Goal: Task Accomplishment & Management: Manage account settings

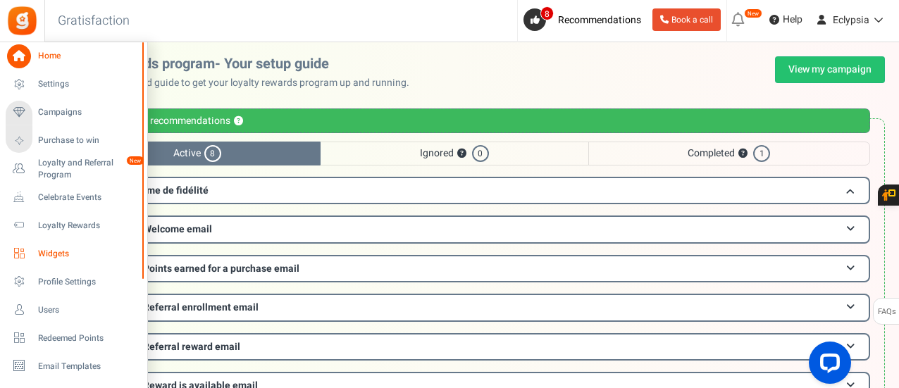
click at [30, 259] on link "Widgets" at bounding box center [73, 254] width 135 height 24
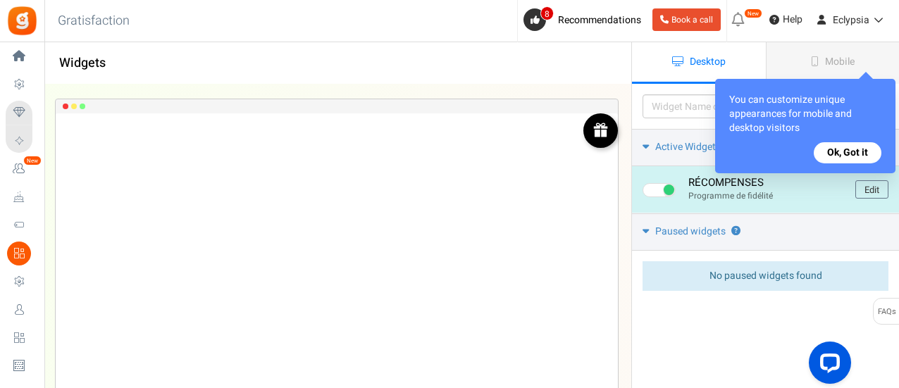
click at [595, 135] on img at bounding box center [601, 130] width 16 height 16
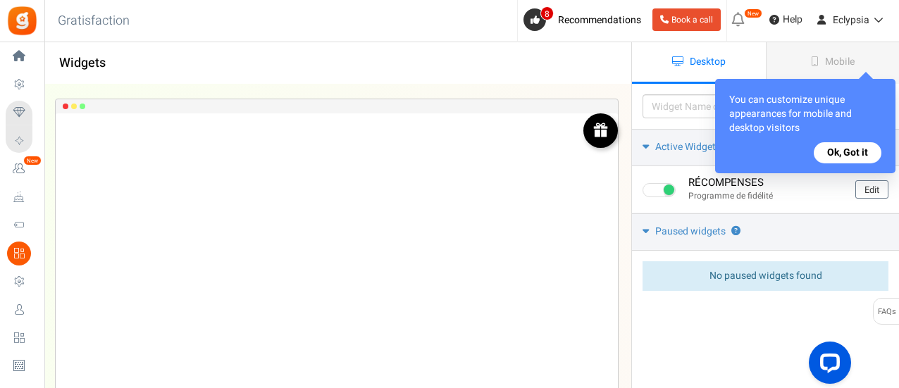
click at [850, 147] on button "Ok, Got it" at bounding box center [848, 152] width 68 height 21
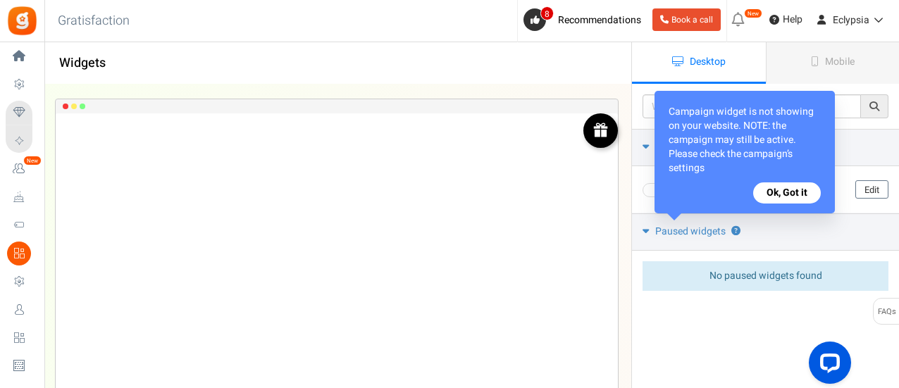
click at [799, 187] on button "Ok, Got it" at bounding box center [787, 193] width 68 height 21
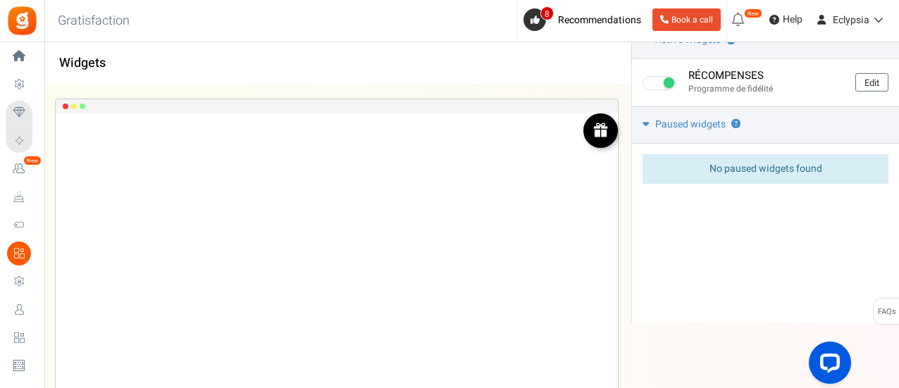
scroll to position [112, 0]
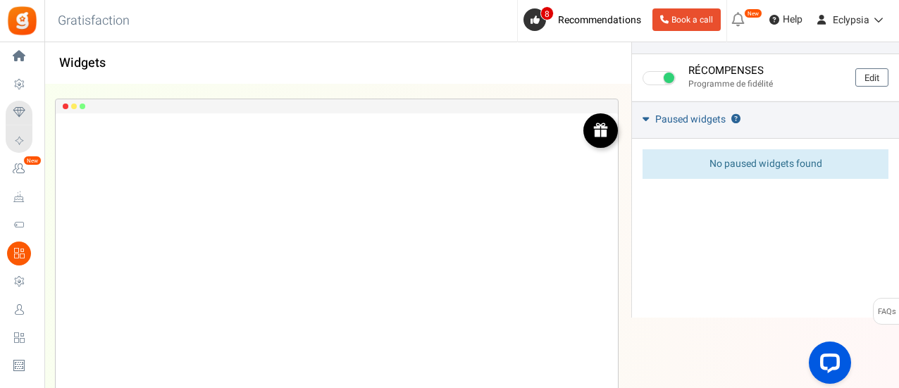
click at [685, 119] on span "Paused widgets" at bounding box center [690, 120] width 70 height 14
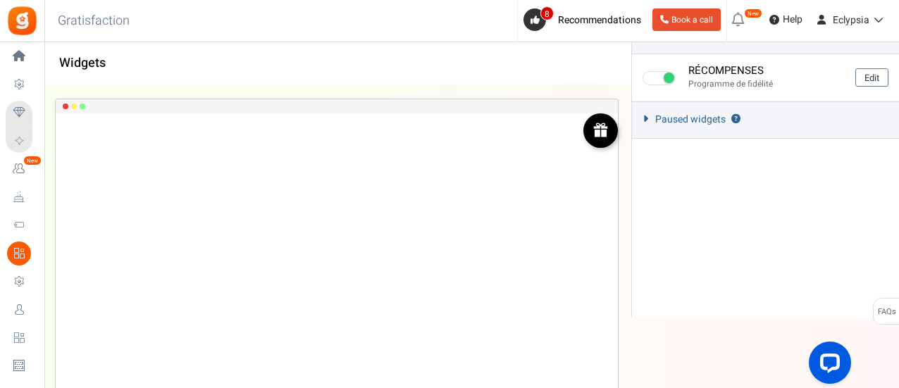
click at [685, 119] on span "Paused widgets" at bounding box center [690, 120] width 70 height 14
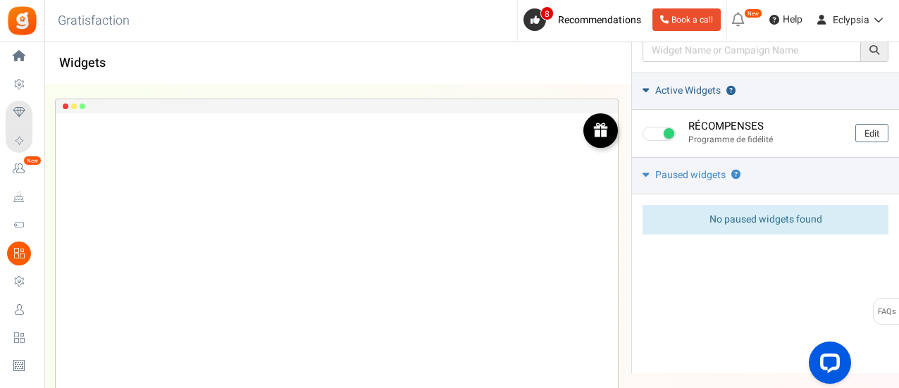
scroll to position [0, 0]
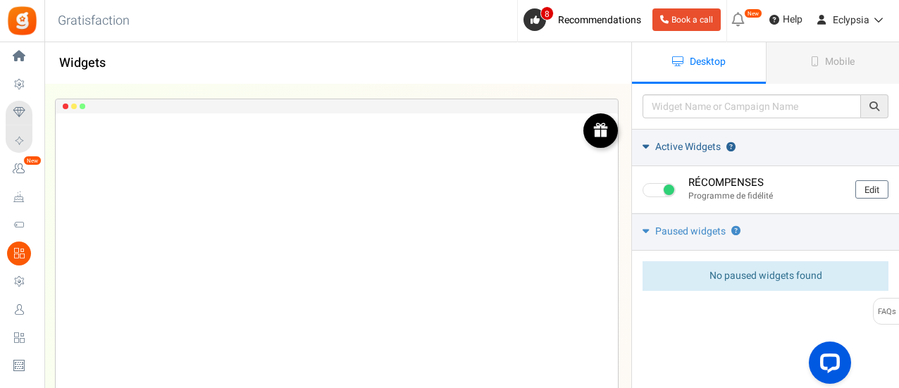
click at [668, 142] on span "Active Widgets" at bounding box center [688, 147] width 66 height 14
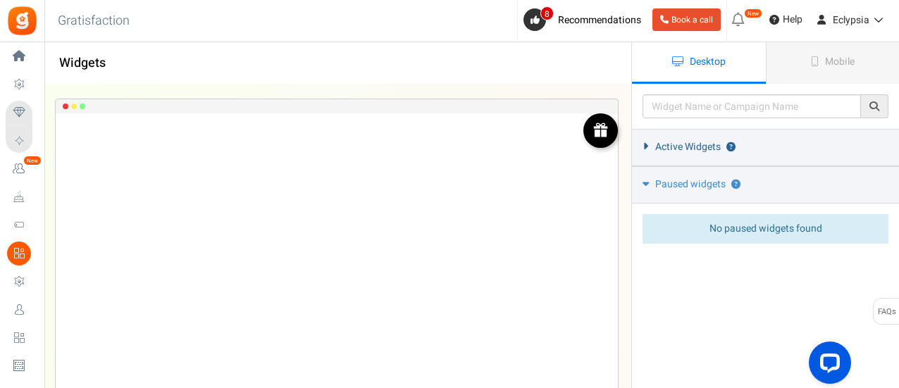
click at [668, 142] on span "Active Widgets" at bounding box center [688, 147] width 66 height 14
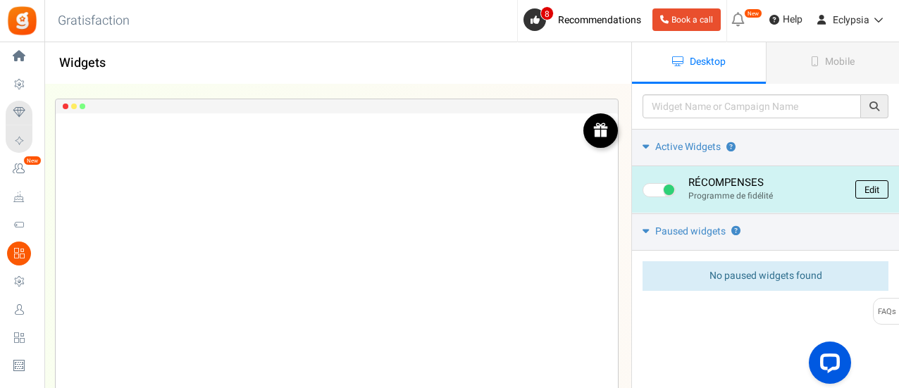
click at [881, 192] on link "Edit" at bounding box center [872, 189] width 33 height 18
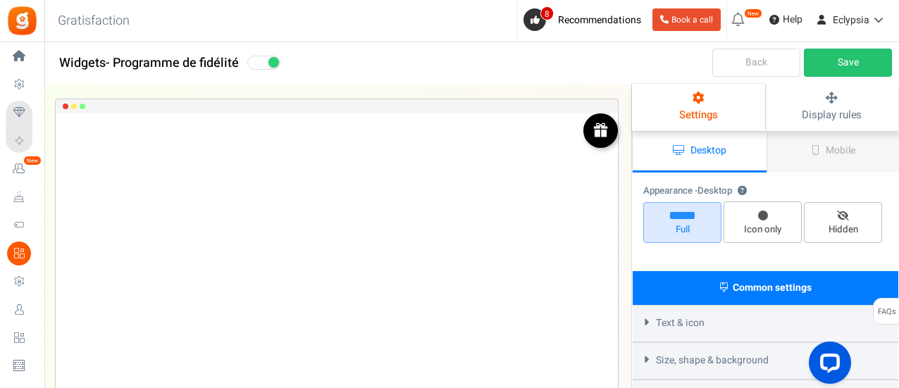
select select "top-right-corner"
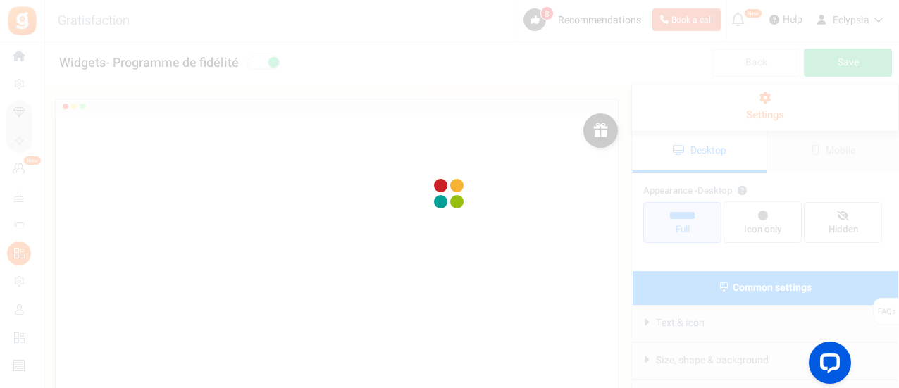
radio input "true"
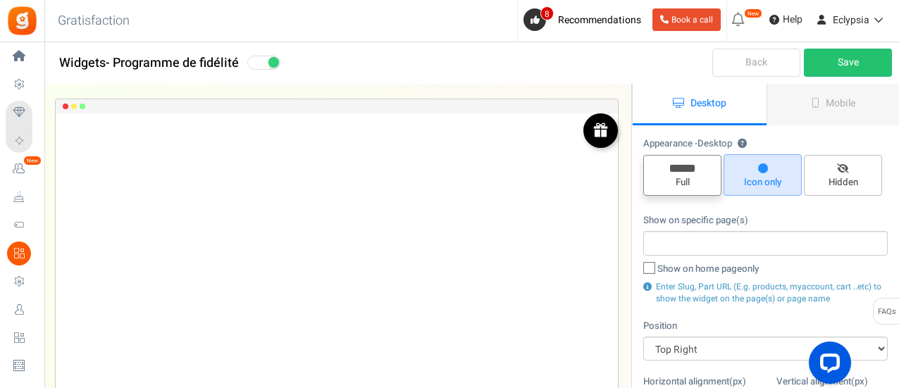
click at [702, 170] on span "Full" at bounding box center [683, 175] width 78 height 41
click at [692, 167] on input "Full" at bounding box center [687, 162] width 9 height 9
radio input "true"
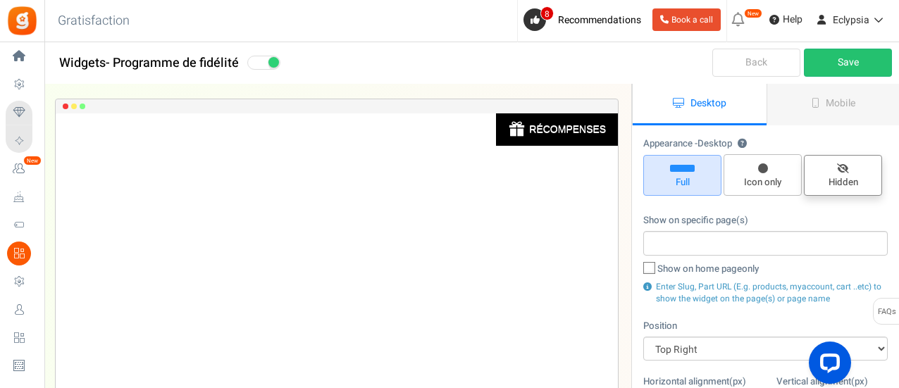
click at [839, 178] on span "Hidden" at bounding box center [844, 182] width 66 height 13
click at [844, 167] on input "Hidden" at bounding box center [848, 162] width 9 height 9
radio input "true"
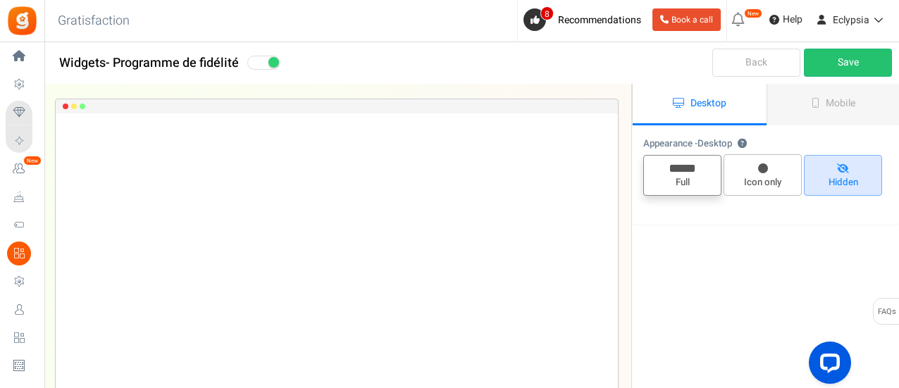
click at [702, 173] on span "Full" at bounding box center [683, 175] width 78 height 41
click at [692, 167] on input "Full" at bounding box center [687, 162] width 9 height 9
radio input "true"
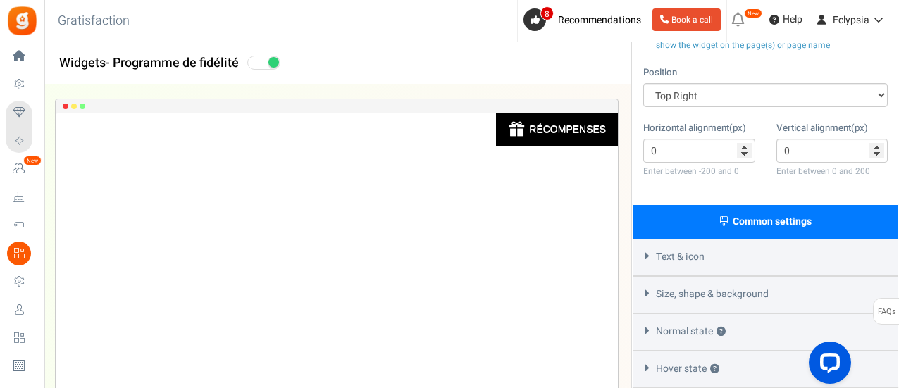
scroll to position [282, 0]
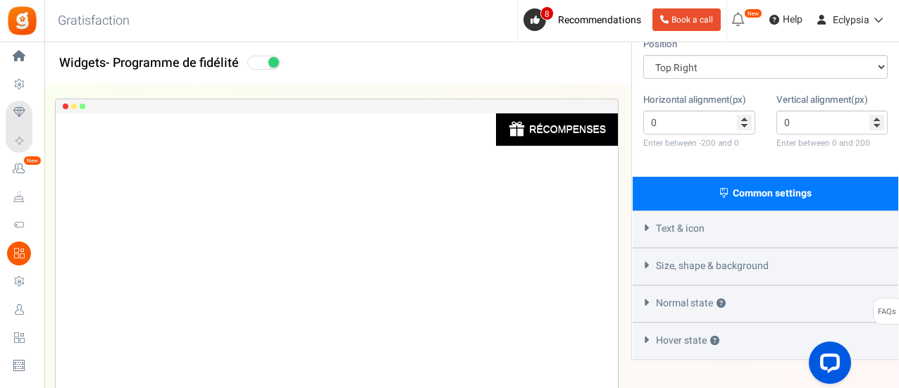
click at [733, 231] on div "Text & icon" at bounding box center [766, 229] width 266 height 37
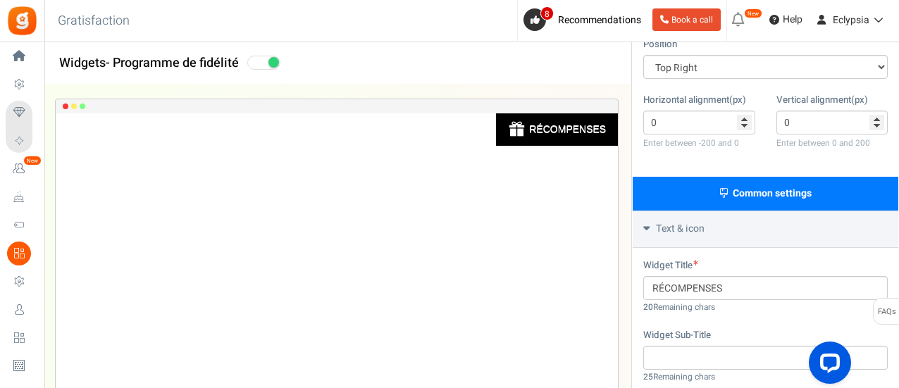
scroll to position [423, 0]
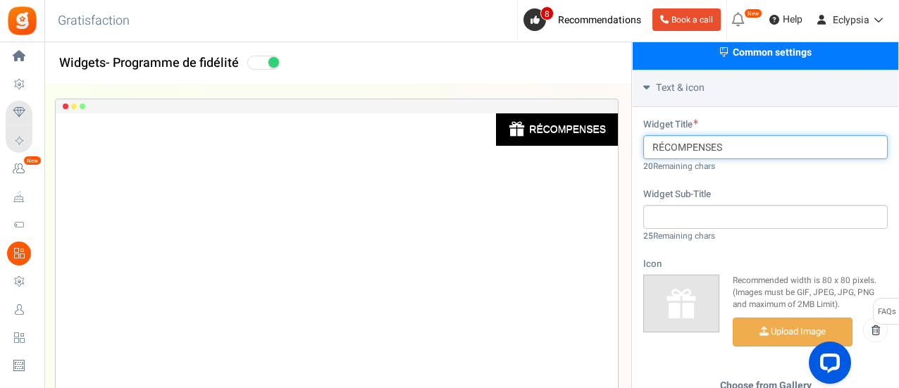
click at [742, 150] on input "RÉCOMPENSES" at bounding box center [766, 147] width 245 height 24
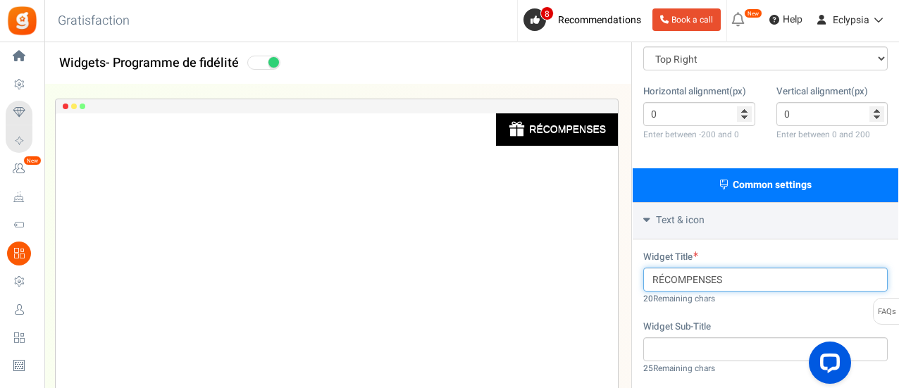
scroll to position [352, 0]
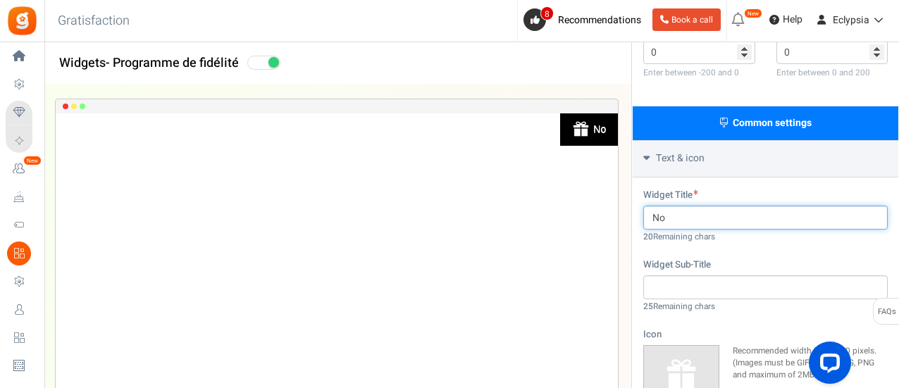
type input "N"
click at [666, 214] on input "text" at bounding box center [766, 218] width 245 height 24
type input "f"
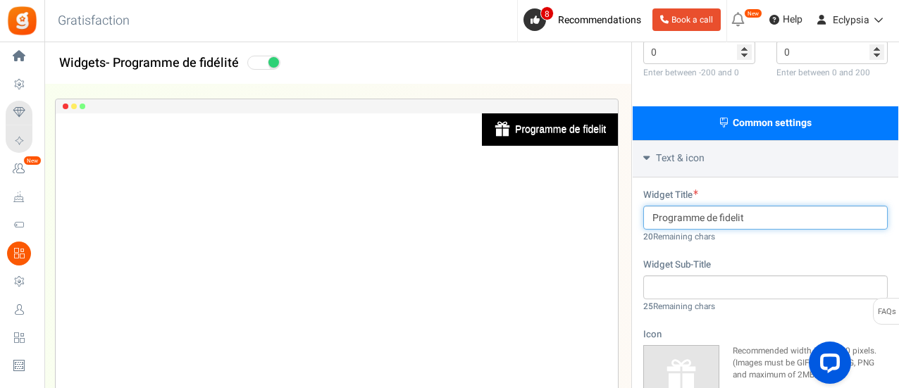
click at [761, 214] on input "Programme de fidelit" at bounding box center [766, 218] width 245 height 24
type input "P"
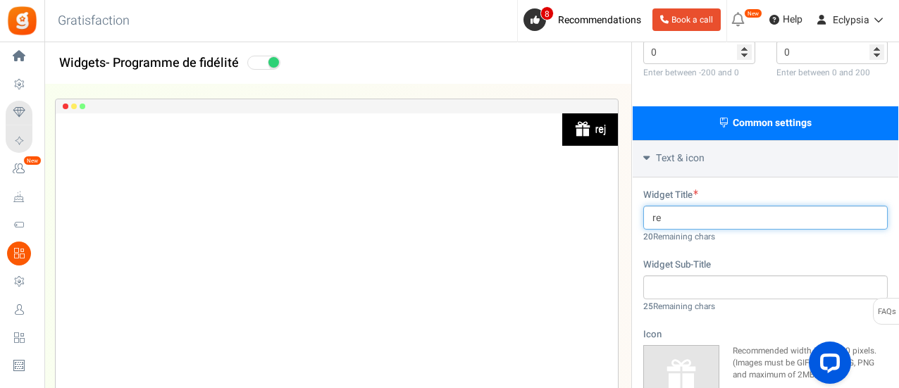
type input "r"
click at [696, 216] on input "Rejoignez nous" at bounding box center [766, 218] width 245 height 24
click at [698, 216] on input "Rejoignez nous" at bounding box center [766, 218] width 245 height 24
drag, startPoint x: 729, startPoint y: 218, endPoint x: 654, endPoint y: 224, distance: 75.0
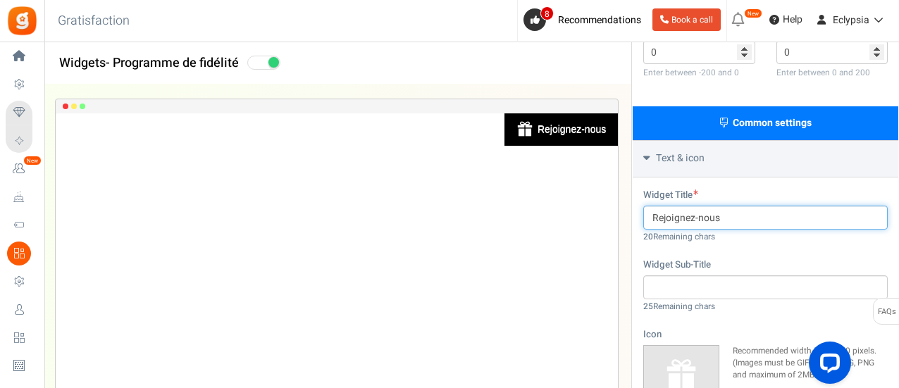
click at [654, 224] on input "Rejoignez-nous" at bounding box center [766, 218] width 245 height 24
click at [663, 218] on input "Rejoignez-nous" at bounding box center [766, 218] width 245 height 24
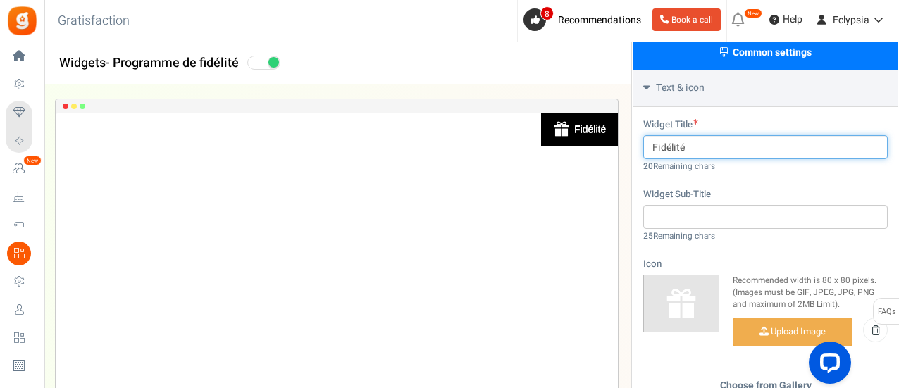
type input "Fidélité"
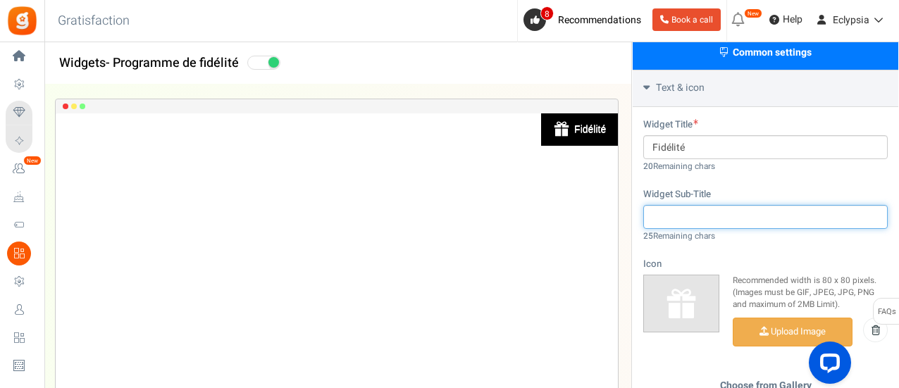
click at [718, 209] on input "text" at bounding box center [766, 217] width 245 height 24
type input "j"
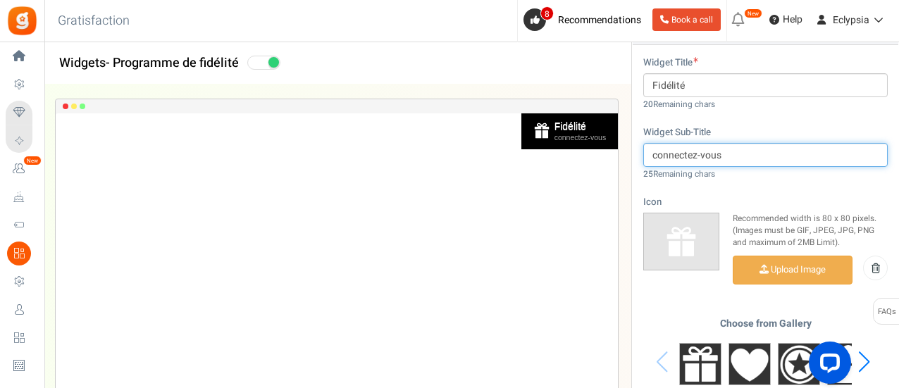
scroll to position [564, 0]
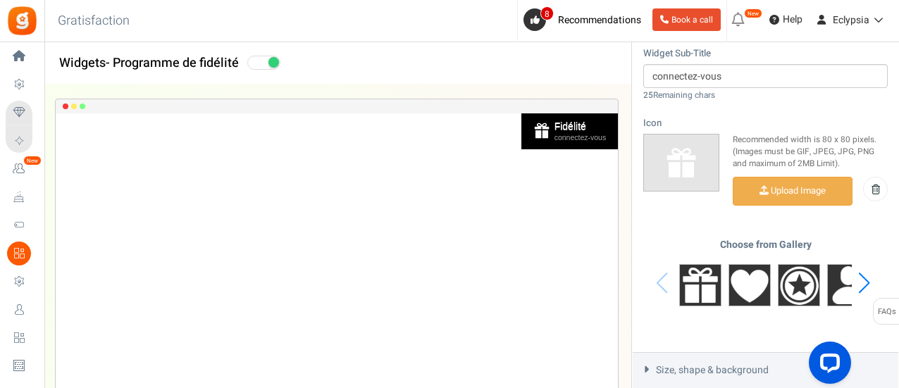
click at [863, 278] on div "Next slide" at bounding box center [864, 283] width 19 height 42
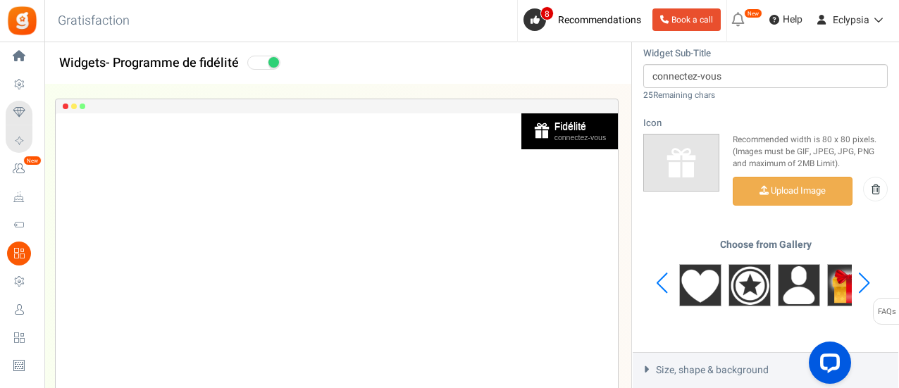
click at [863, 278] on div "Next slide" at bounding box center [864, 283] width 19 height 42
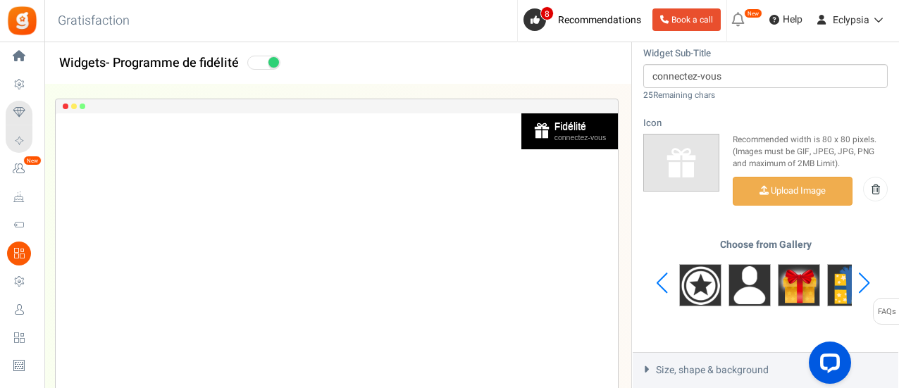
click at [863, 278] on div "Next slide" at bounding box center [864, 283] width 19 height 42
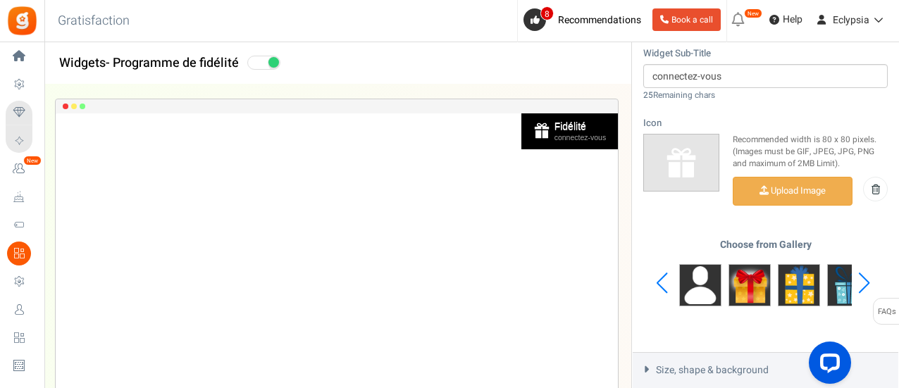
click at [863, 278] on div "Next slide" at bounding box center [864, 283] width 19 height 42
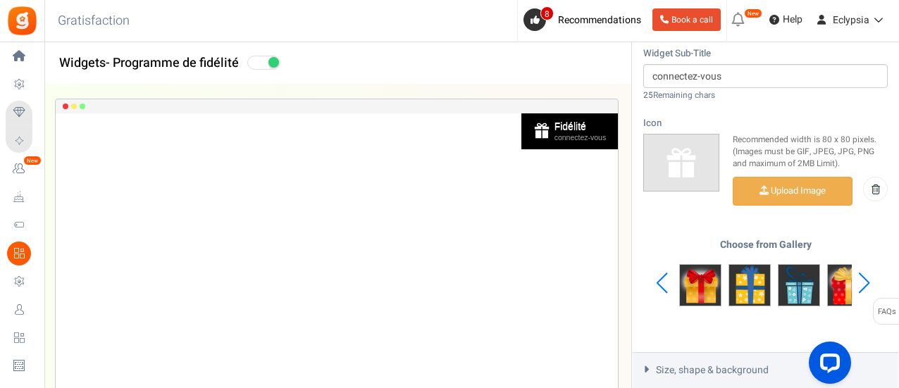
click at [863, 278] on div "Next slide" at bounding box center [864, 283] width 19 height 42
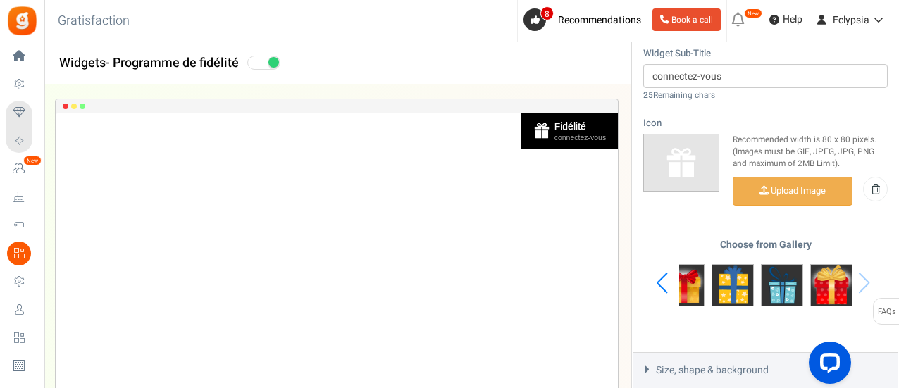
click at [863, 278] on div "Choose from Gallery" at bounding box center [766, 284] width 245 height 88
click at [660, 276] on div "Previous slide" at bounding box center [662, 283] width 19 height 42
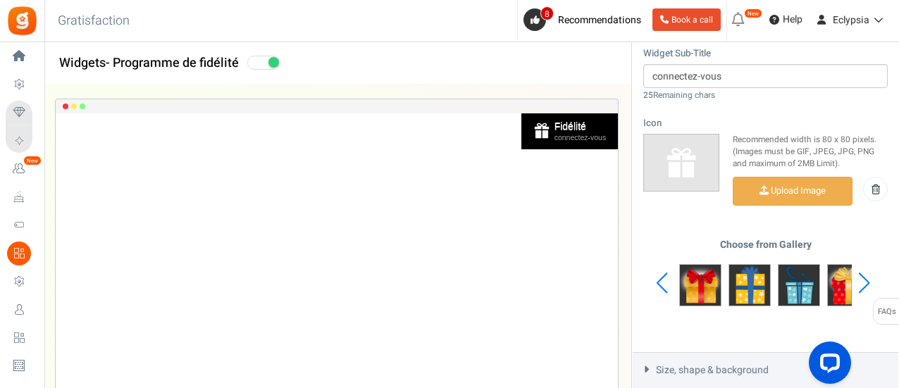
click at [660, 276] on div "Previous slide" at bounding box center [662, 283] width 19 height 42
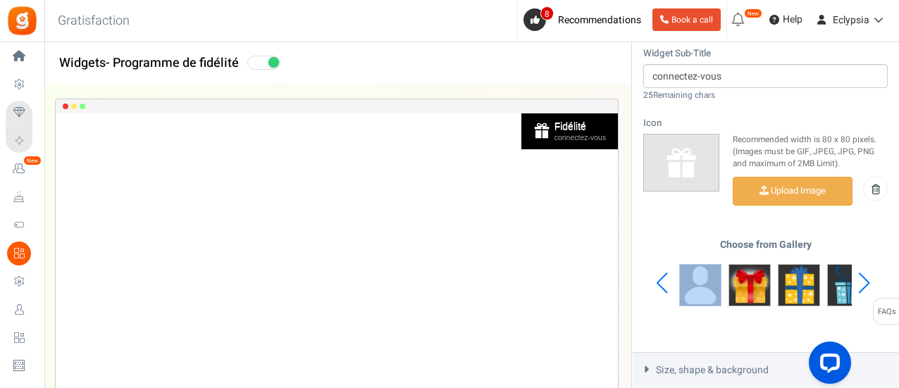
click at [660, 276] on div "Previous slide" at bounding box center [662, 283] width 19 height 42
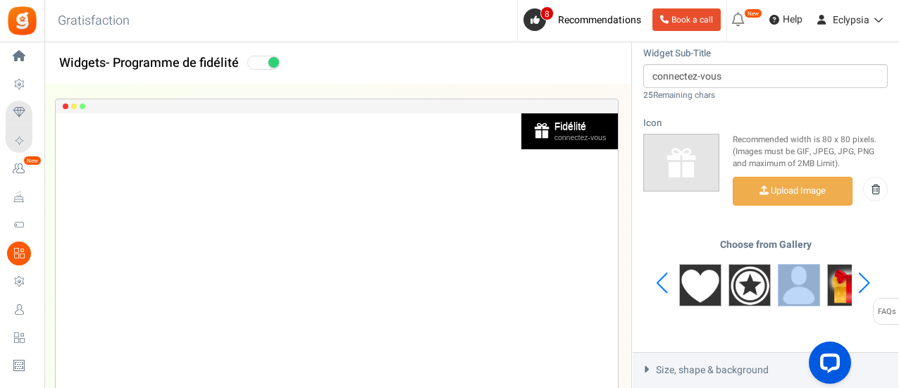
click at [660, 276] on div "Previous slide" at bounding box center [662, 283] width 19 height 42
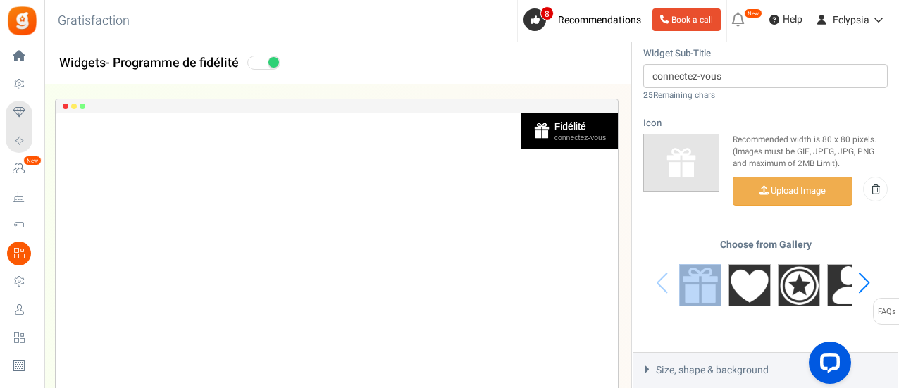
click at [660, 276] on div "Choose from Gallery" at bounding box center [766, 284] width 245 height 88
click at [709, 202] on div "Recommended width is 80 x 80 pixels. (Images must be GIF, JPEG, JPG, PNG and ma…" at bounding box center [766, 180] width 245 height 92
click at [835, 276] on img at bounding box center [848, 285] width 42 height 42
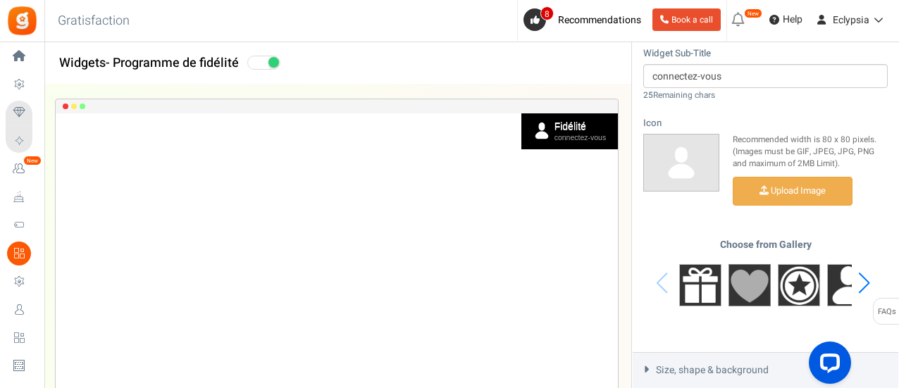
click at [764, 282] on img at bounding box center [750, 285] width 42 height 42
click at [683, 277] on img at bounding box center [700, 285] width 42 height 42
click at [710, 274] on img at bounding box center [700, 285] width 42 height 42
click at [863, 281] on div "Next slide" at bounding box center [864, 283] width 19 height 42
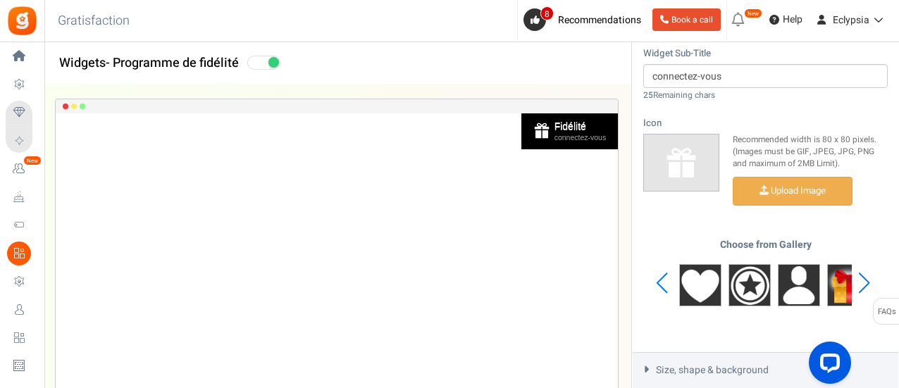
click at [863, 281] on div "Next slide" at bounding box center [864, 283] width 19 height 42
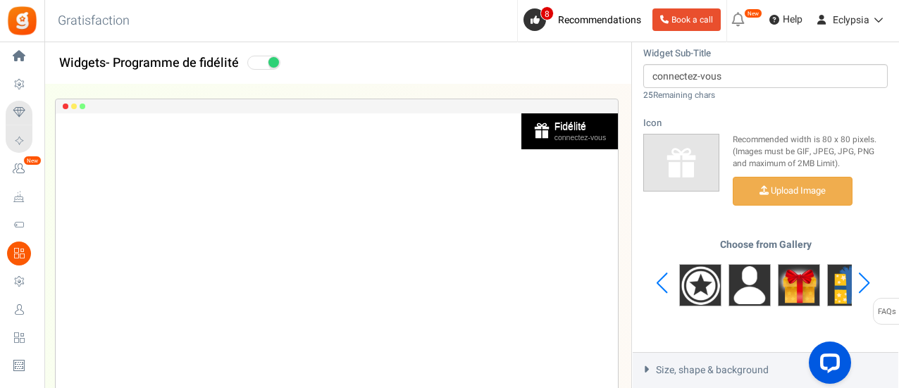
click at [863, 281] on div "Next slide" at bounding box center [864, 283] width 19 height 42
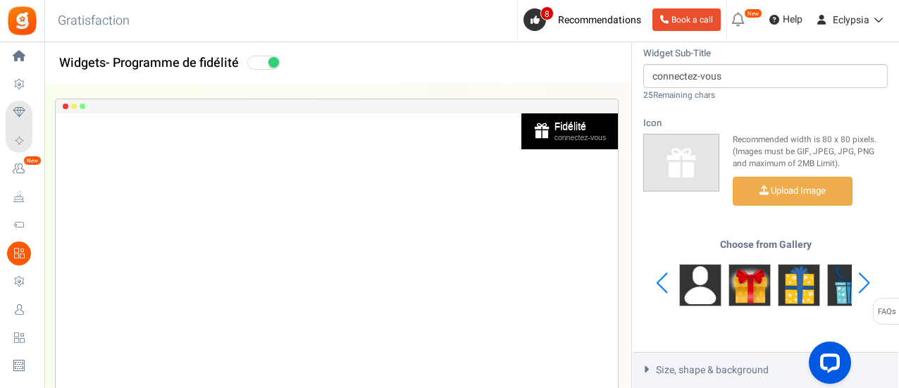
click at [863, 281] on div "Next slide" at bounding box center [864, 283] width 19 height 42
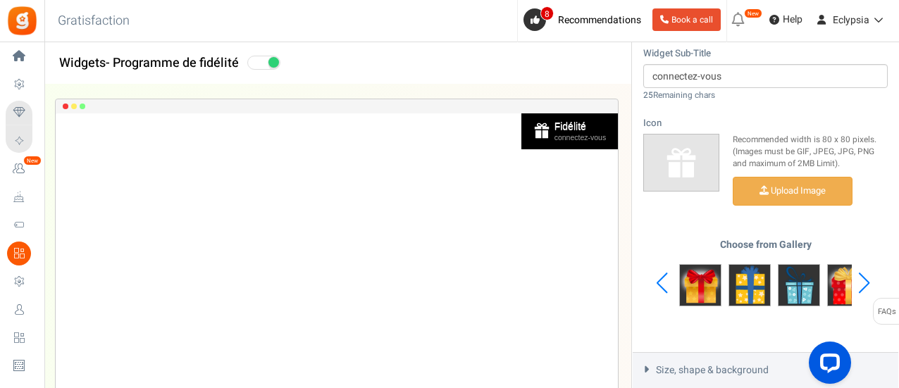
click at [863, 281] on div "Next slide" at bounding box center [864, 283] width 19 height 42
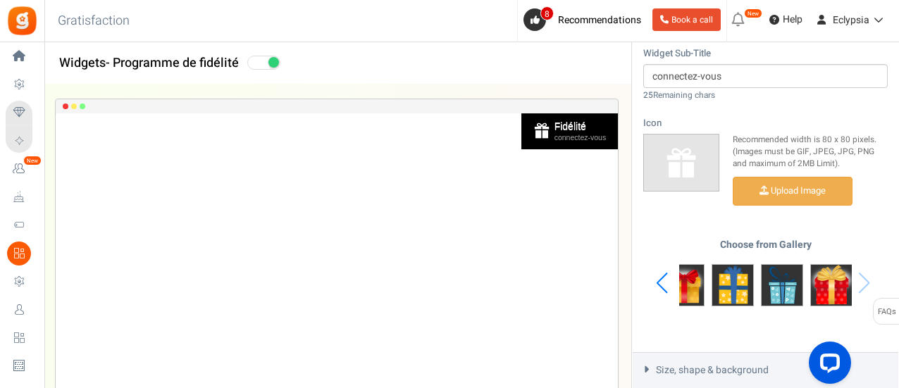
click at [863, 281] on div "Choose from Gallery" at bounding box center [766, 284] width 245 height 88
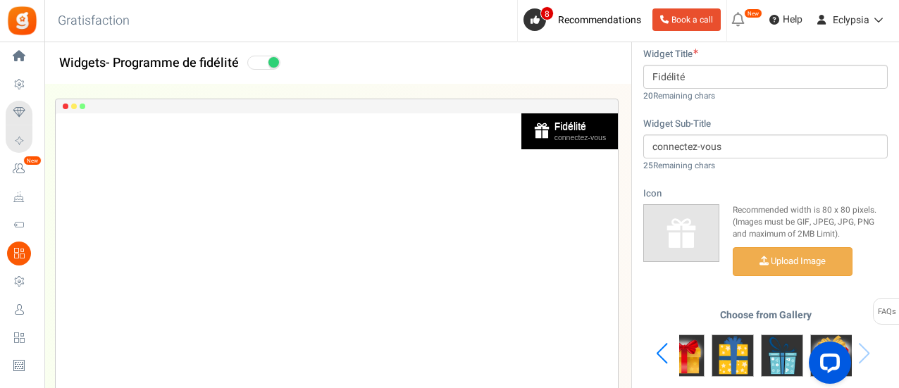
scroll to position [423, 0]
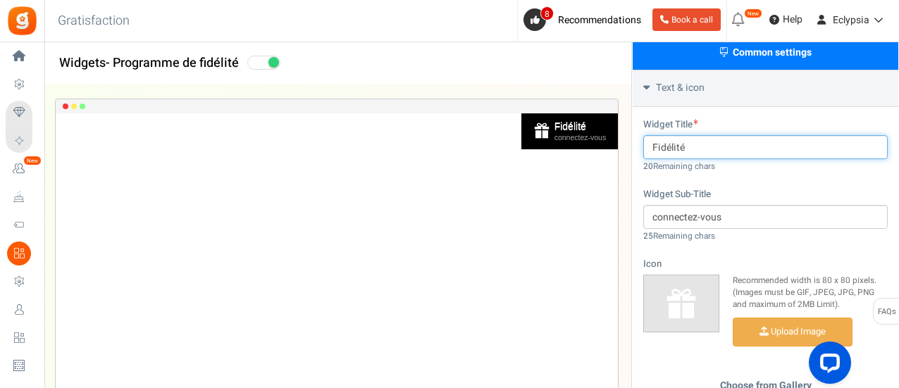
click at [696, 143] on input "Fidélité" at bounding box center [766, 147] width 245 height 24
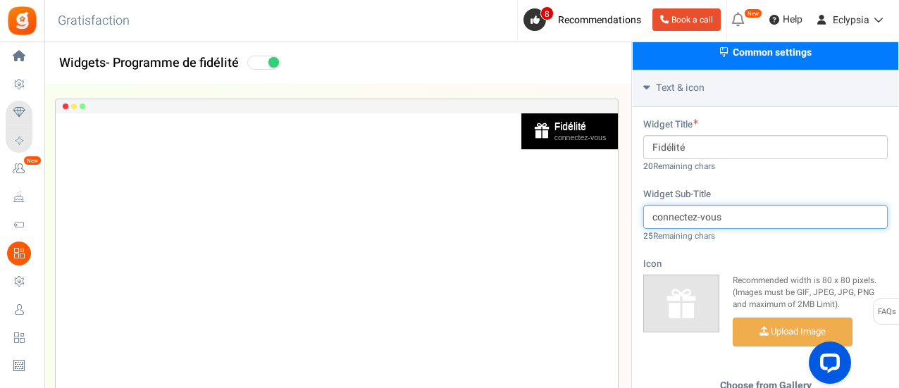
drag, startPoint x: 723, startPoint y: 216, endPoint x: 594, endPoint y: 216, distance: 129.0
click at [594, 216] on div "Widgets - Programme de fidélité Desktop Mobile Back Save Please enter a widget …" at bounding box center [471, 133] width 855 height 945
type input "tes fragments d'éclipse"
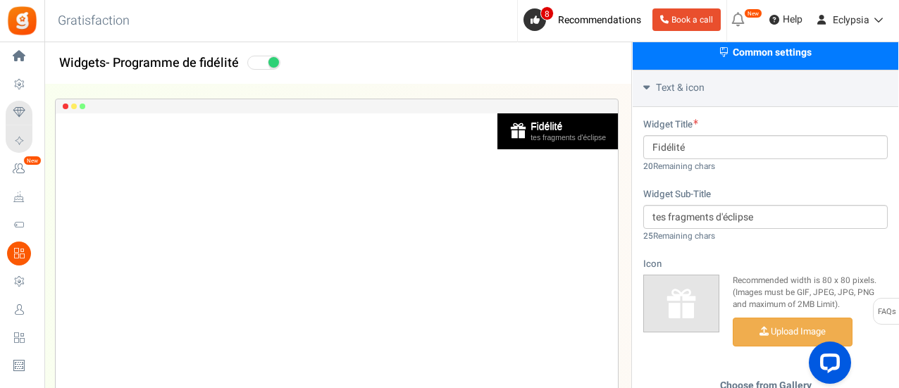
click at [764, 247] on div "Widget Title Fidélité 20 Remaining chars Widget Sub-Title tes fragments d'éclip…" at bounding box center [766, 300] width 266 height 386
click at [773, 161] on div "Widget Title Fidélité 20 Remaining chars" at bounding box center [766, 146] width 245 height 56
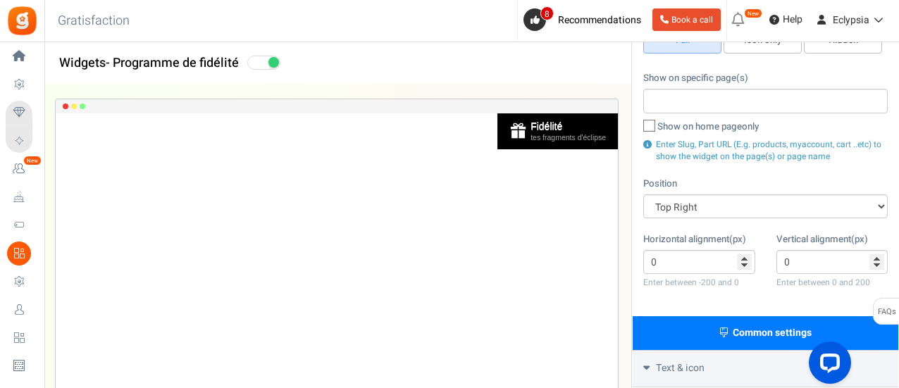
scroll to position [0, 0]
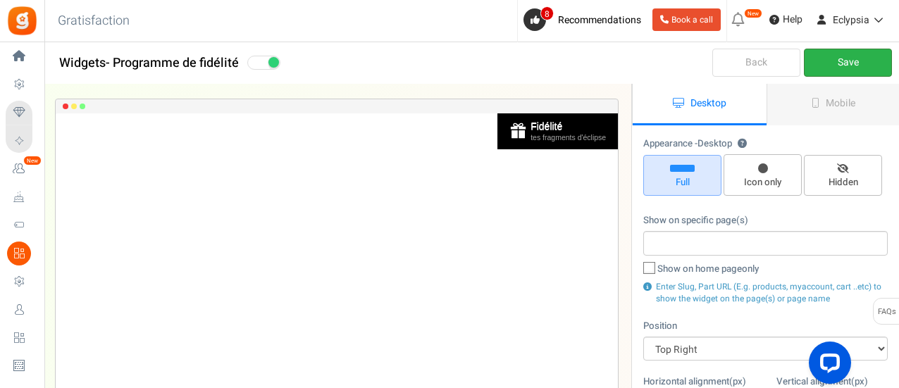
click at [826, 54] on link "Save" at bounding box center [848, 63] width 88 height 28
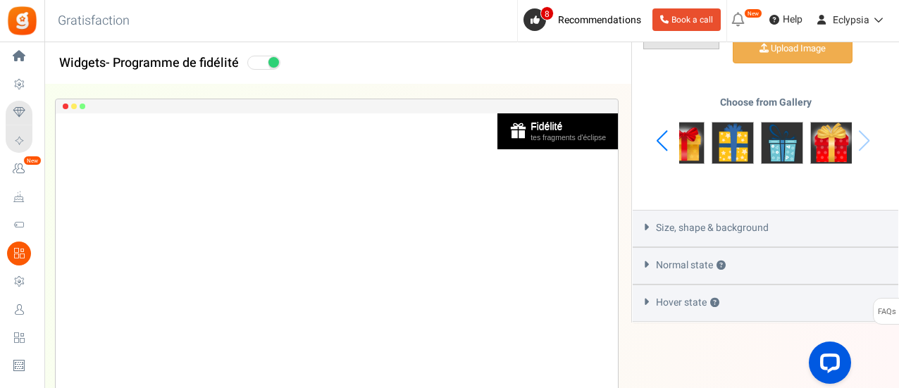
click at [728, 223] on span "Size, shape & background" at bounding box center [712, 228] width 113 height 14
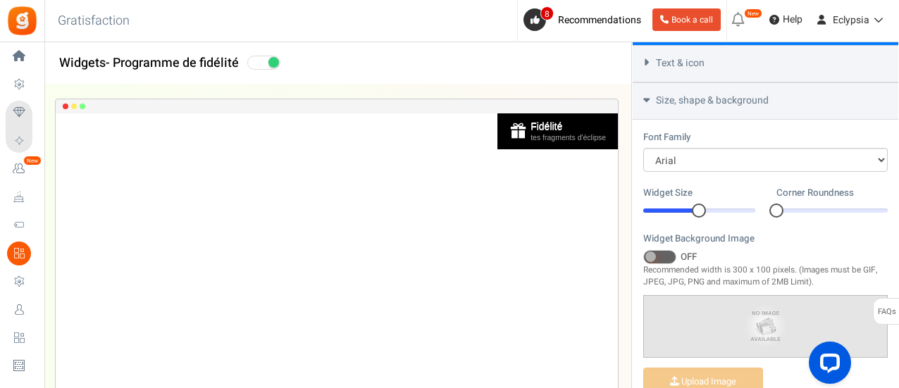
scroll to position [416, 0]
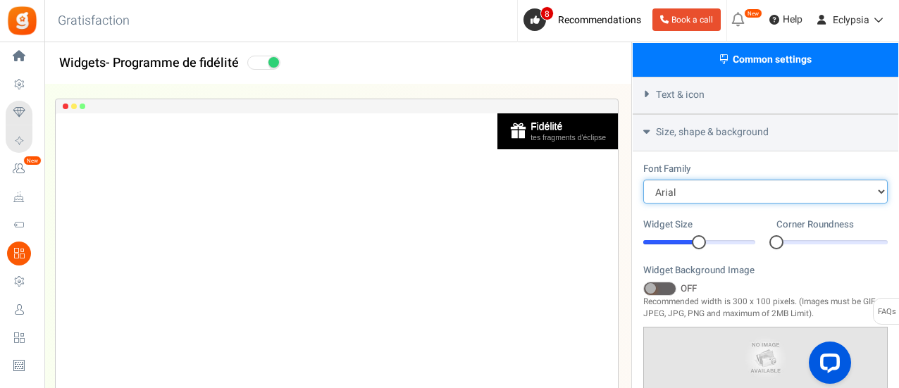
click at [694, 180] on select "Arial BARIOLREGULAR_0 Comic Sans MS [PERSON_NAME] New [US_STATE] Inherit my web…" at bounding box center [766, 192] width 245 height 24
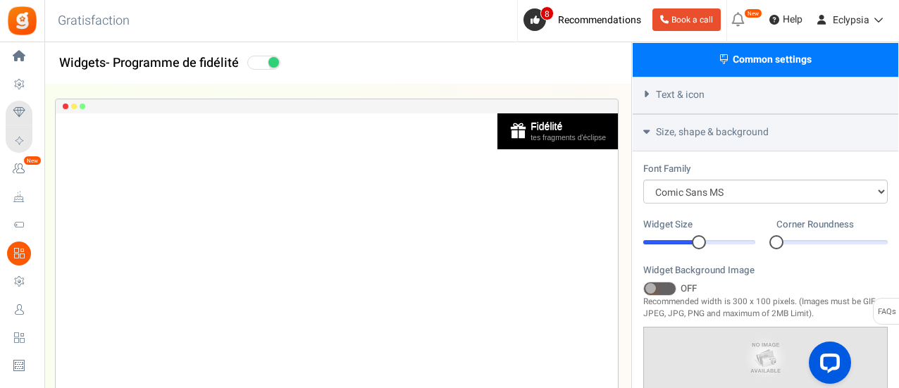
click at [630, 253] on div "Fidélité tes fragments d'éclipse Loading.. × To configure LightBox layout pleas…" at bounding box center [337, 283] width 632 height 396
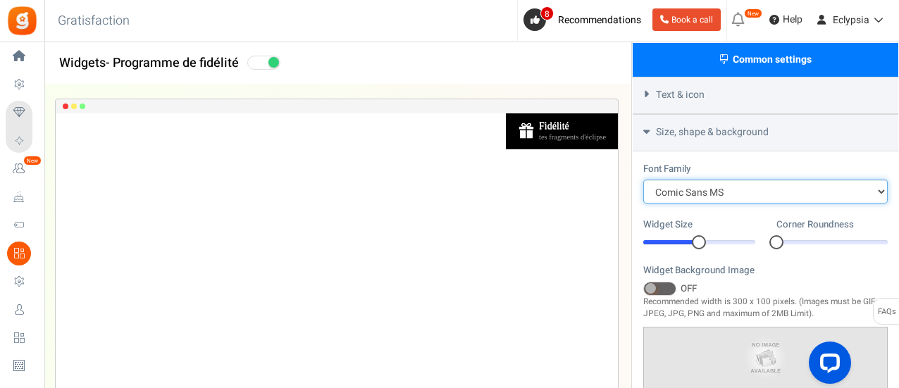
click at [671, 188] on select "Arial BARIOLREGULAR_0 Comic Sans MS [PERSON_NAME] New [US_STATE] Inherit my web…" at bounding box center [766, 192] width 245 height 24
select select "'Arial', Helvetica"
click at [644, 180] on select "Arial BARIOLREGULAR_0 Comic Sans MS [PERSON_NAME] New [US_STATE] Inherit my web…" at bounding box center [766, 192] width 245 height 24
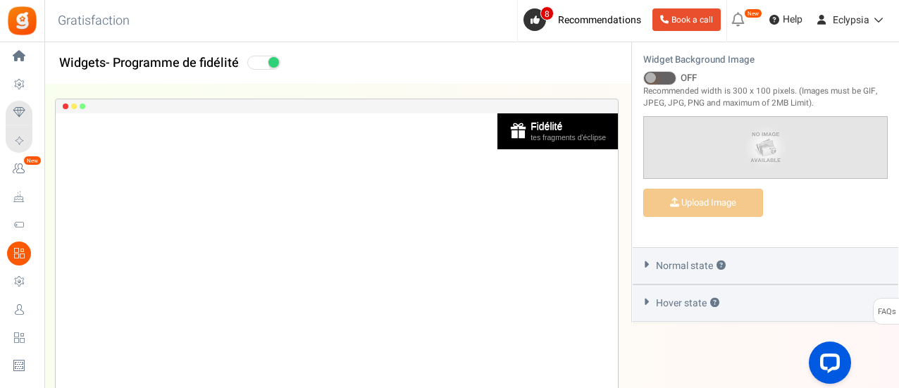
click at [717, 259] on span "Normal state ?" at bounding box center [691, 266] width 70 height 14
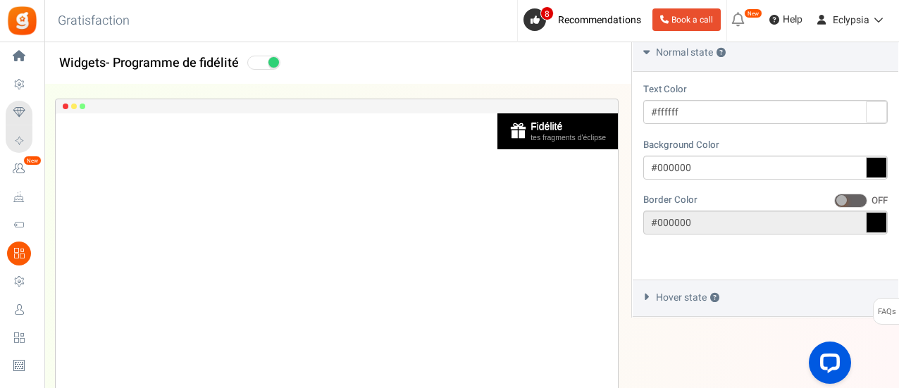
scroll to position [509, 0]
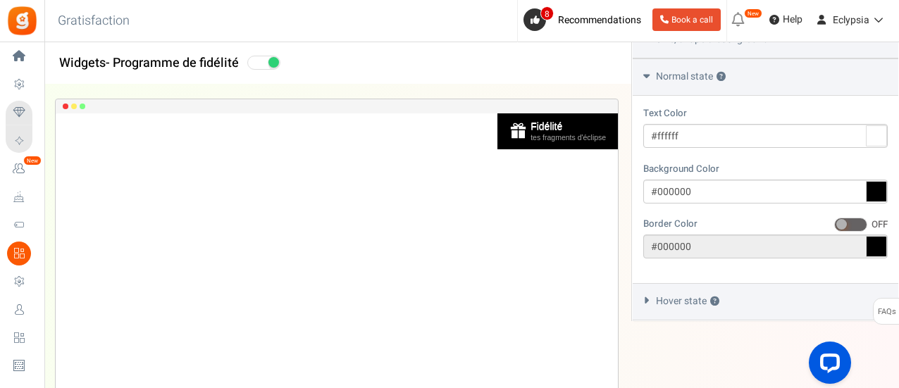
click at [705, 285] on div "Hover state ?" at bounding box center [766, 301] width 266 height 37
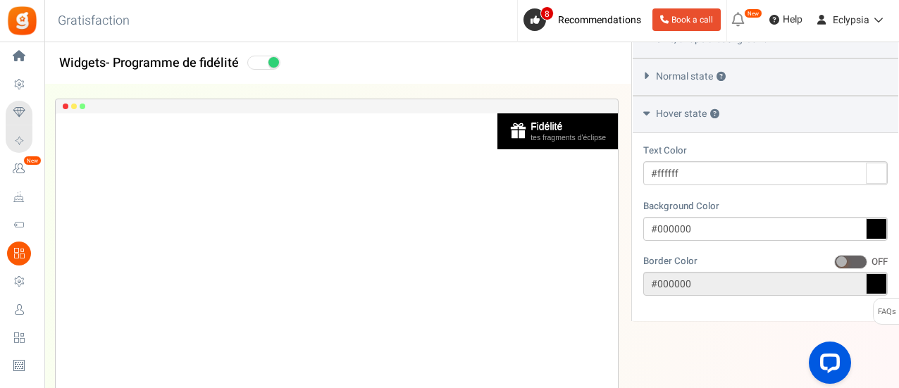
click at [710, 107] on span "Hover state ?" at bounding box center [687, 114] width 63 height 14
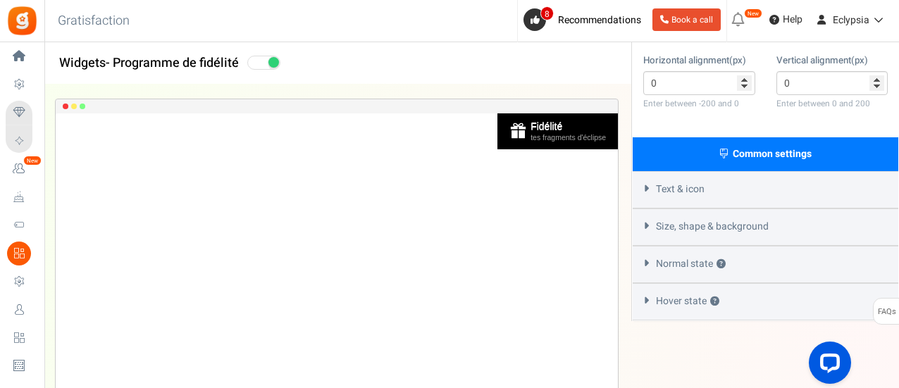
click at [713, 188] on div "Text & icon" at bounding box center [766, 189] width 266 height 37
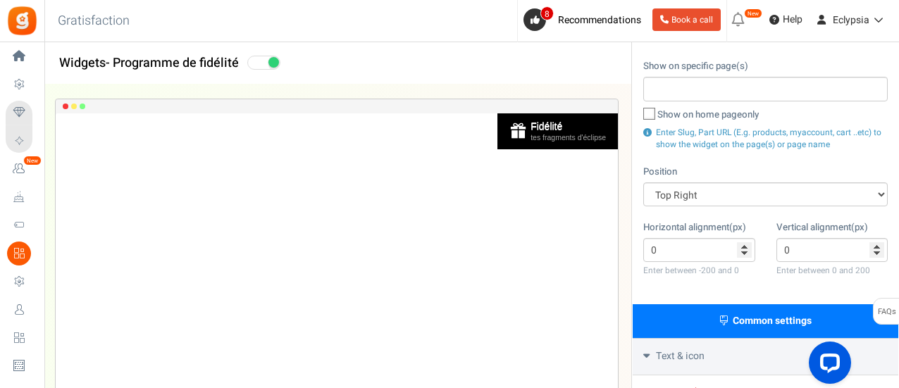
scroll to position [72, 0]
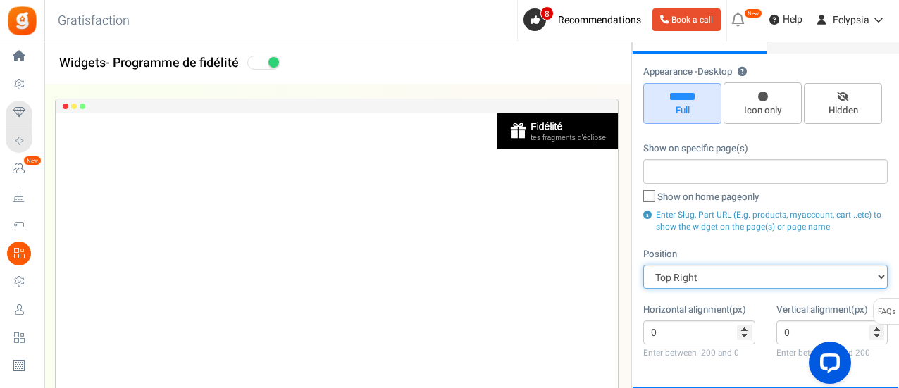
click at [713, 278] on select "Mid Right Mid Left Top Bar Top Left Top Right Top Center Bottom Bar Bottom Left…" at bounding box center [766, 277] width 245 height 24
select select "side-drawer"
click at [644, 265] on select "Mid Right Mid Left Top Bar Top Left Top Right Top Center Bottom Bar Bottom Left…" at bounding box center [766, 277] width 245 height 24
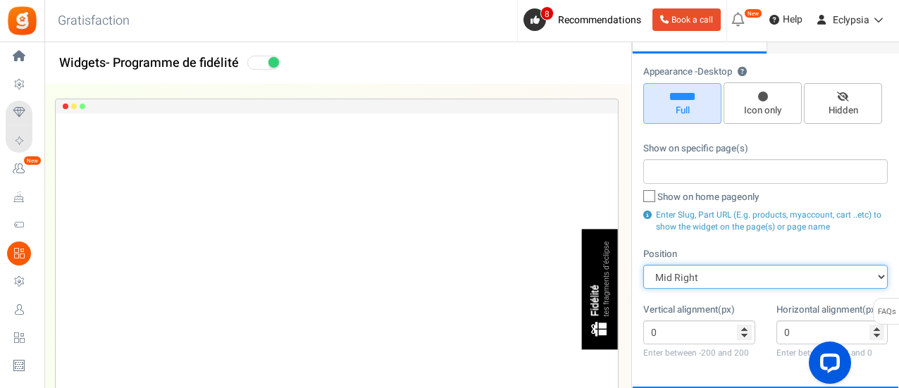
click at [688, 278] on select "Mid Right Mid Left Top Bar Top Left Top Right Top Center Bottom Bar Bottom Left…" at bounding box center [766, 277] width 245 height 24
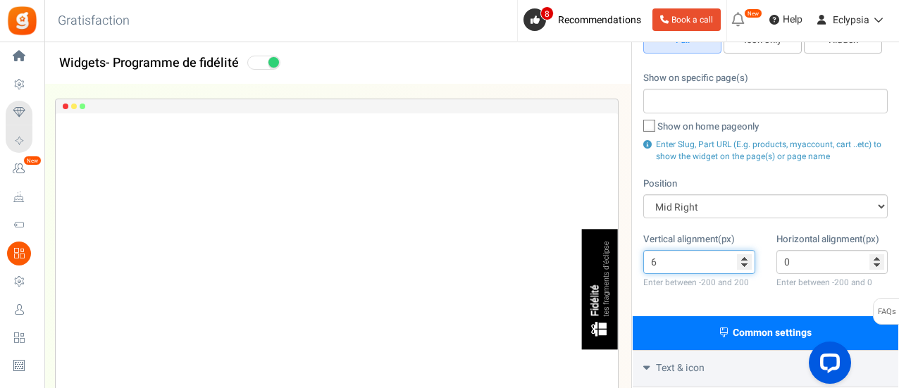
click at [747, 256] on input "6" at bounding box center [700, 262] width 112 height 24
click at [744, 266] on input "5" at bounding box center [700, 262] width 112 height 24
click at [744, 266] on input "4" at bounding box center [700, 262] width 112 height 24
click at [744, 266] on input "3" at bounding box center [700, 262] width 112 height 24
click at [744, 266] on input "2" at bounding box center [700, 262] width 112 height 24
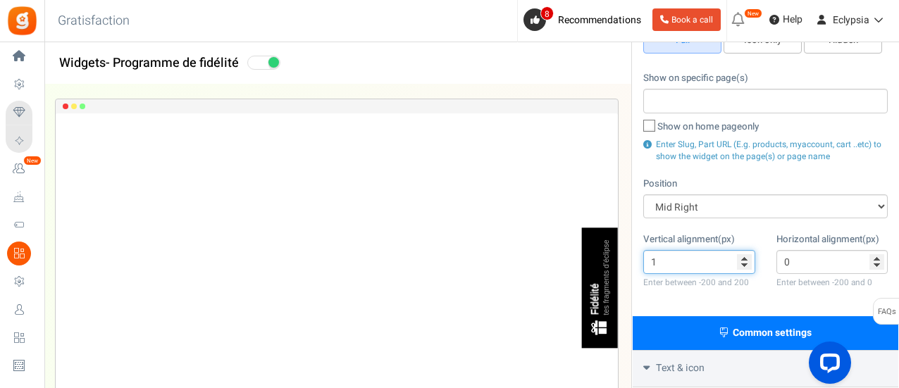
click at [744, 266] on input "1" at bounding box center [700, 262] width 112 height 24
type input "0"
click at [744, 266] on input "0" at bounding box center [700, 262] width 112 height 24
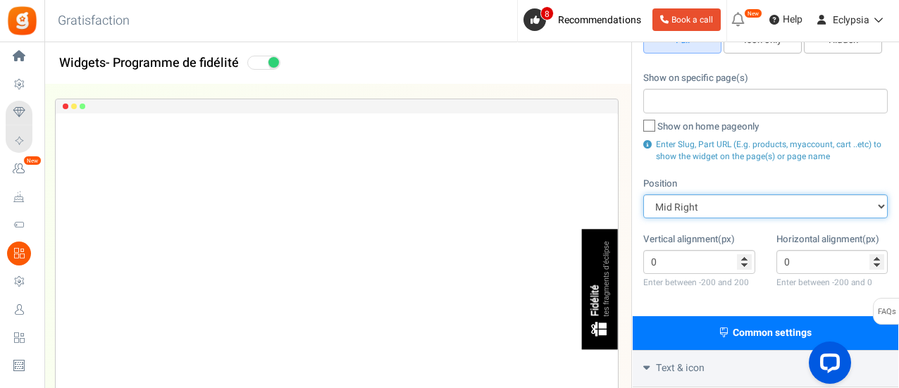
click at [718, 208] on select "Mid Right Mid Left Top Bar Top Left Top Right Top Center Bottom Bar Bottom Left…" at bounding box center [766, 207] width 245 height 24
click at [644, 195] on select "Mid Right Mid Left Top Bar Top Left Top Right Top Center Bottom Bar Bottom Left…" at bounding box center [766, 207] width 245 height 24
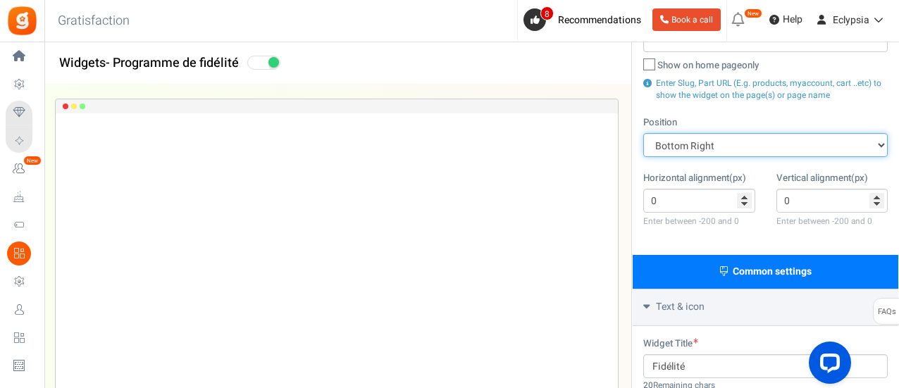
scroll to position [211, 0]
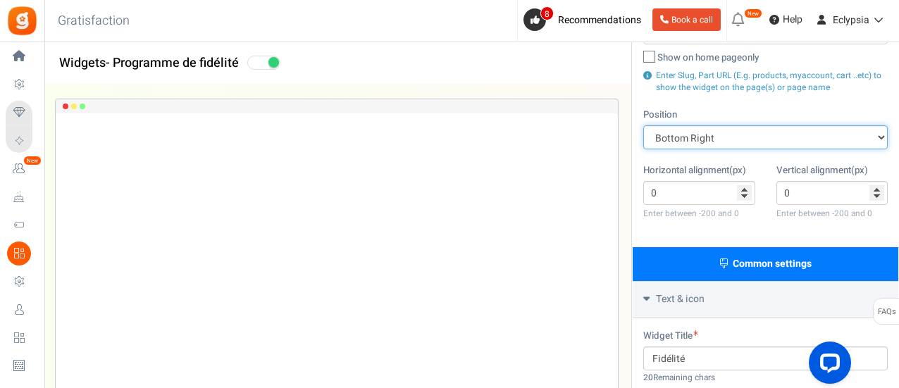
click at [734, 137] on select "Mid Right Mid Left Top Bar Top Left Top Right Top Center Bottom Bar Bottom Left…" at bounding box center [766, 137] width 245 height 24
select select "top-right-corner"
click at [644, 125] on select "Mid Right Mid Left Top Bar Top Left Top Right Top Center Bottom Bar Bottom Left…" at bounding box center [766, 137] width 245 height 24
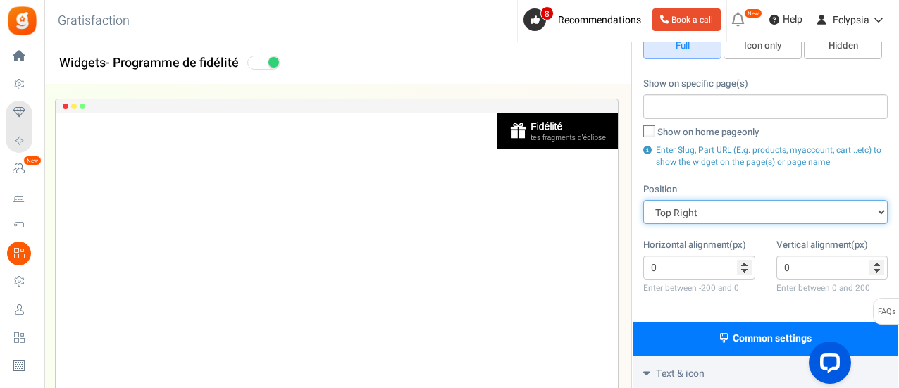
scroll to position [0, 0]
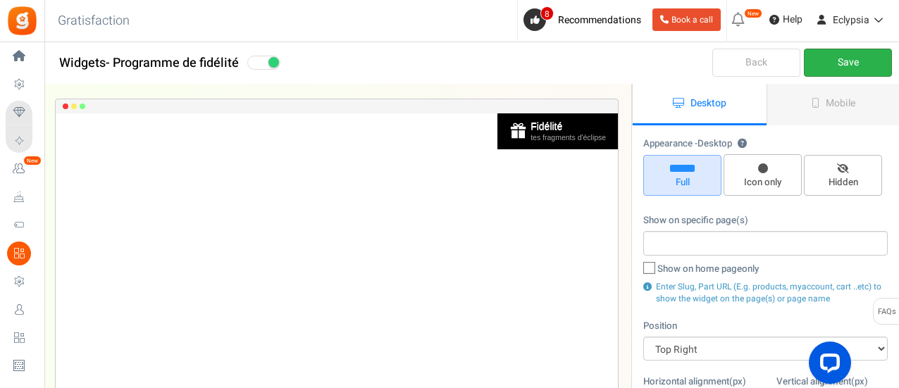
click at [830, 66] on link "Save" at bounding box center [848, 63] width 88 height 28
click at [760, 185] on span "Icon only" at bounding box center [763, 182] width 66 height 13
click at [763, 166] on input "Icon only" at bounding box center [767, 161] width 9 height 9
radio input "true"
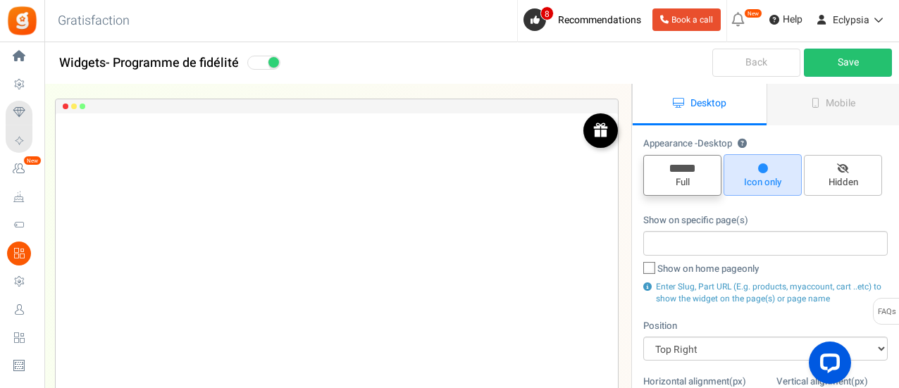
click at [703, 180] on span "Full" at bounding box center [683, 182] width 66 height 13
click at [692, 167] on input "Full" at bounding box center [687, 162] width 9 height 9
radio input "true"
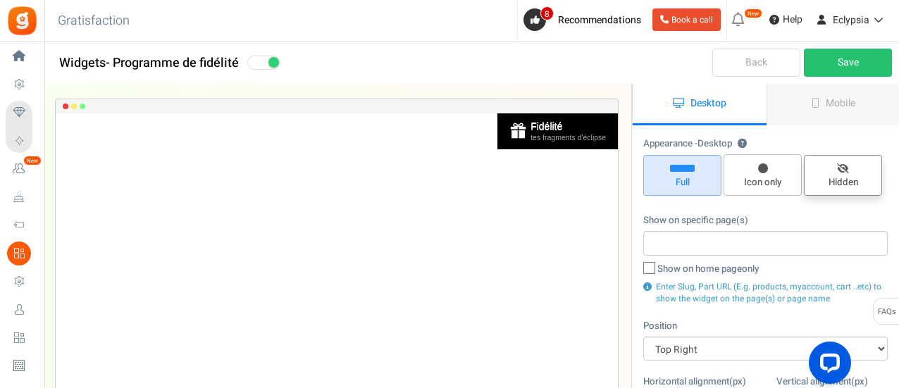
click at [862, 165] on span "Hidden" at bounding box center [843, 175] width 78 height 41
click at [853, 165] on input "Hidden" at bounding box center [848, 162] width 9 height 9
radio input "true"
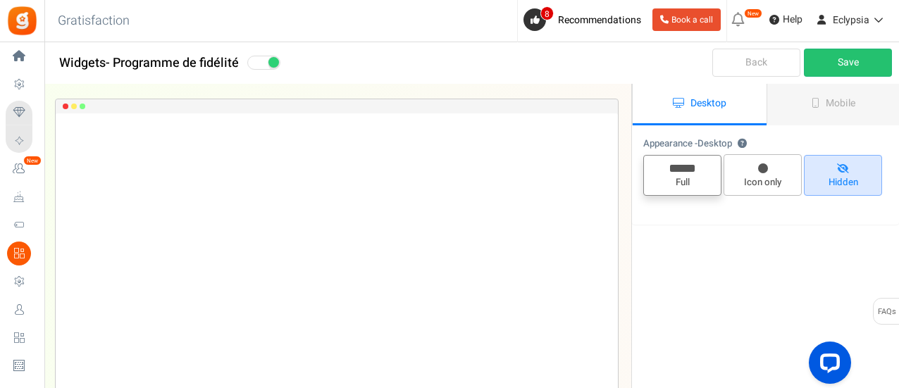
click at [699, 174] on span "Full" at bounding box center [683, 175] width 78 height 41
click at [692, 167] on input "Full" at bounding box center [687, 162] width 9 height 9
radio input "true"
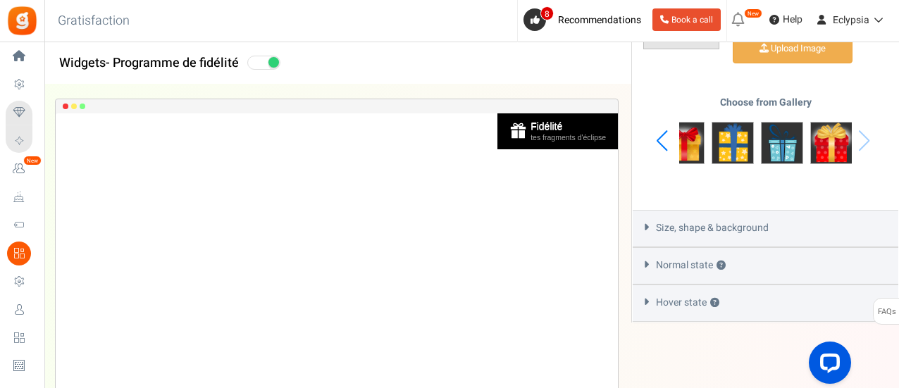
click at [727, 221] on span "Size, shape & background" at bounding box center [712, 228] width 113 height 14
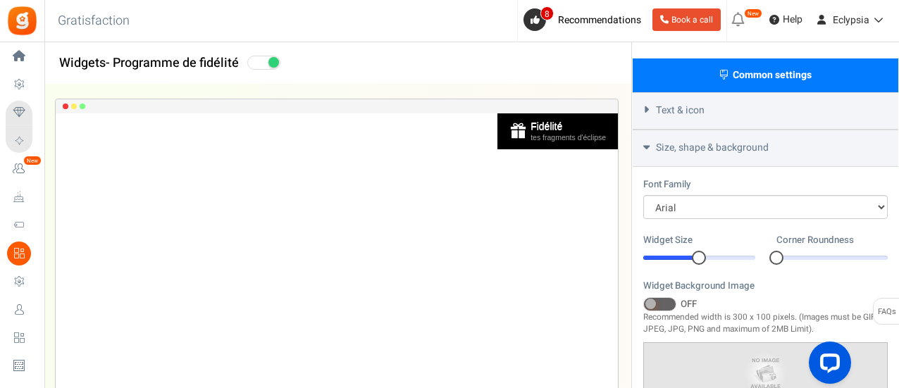
scroll to position [423, 0]
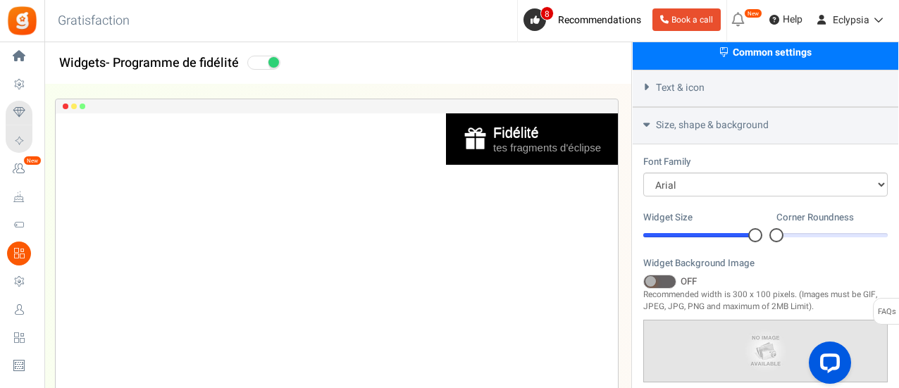
drag, startPoint x: 701, startPoint y: 235, endPoint x: 772, endPoint y: 242, distance: 71.5
click at [771, 242] on div "Widget Size 20 20 Corner Roundness 0 0" at bounding box center [766, 234] width 266 height 46
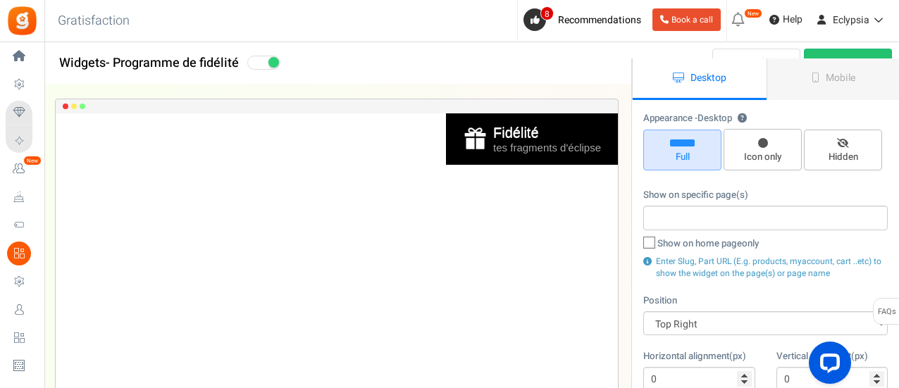
scroll to position [0, 0]
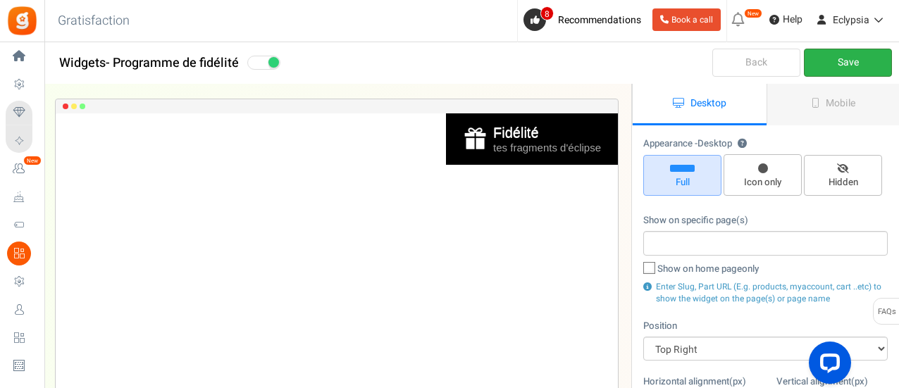
click at [837, 65] on link "Save" at bounding box center [848, 63] width 88 height 28
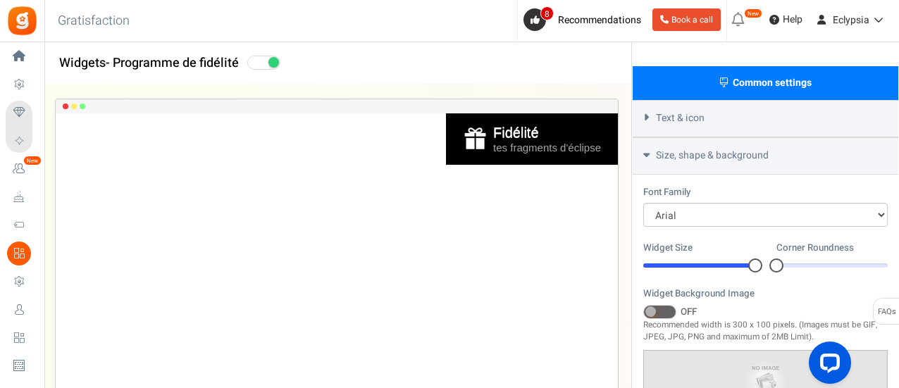
scroll to position [423, 0]
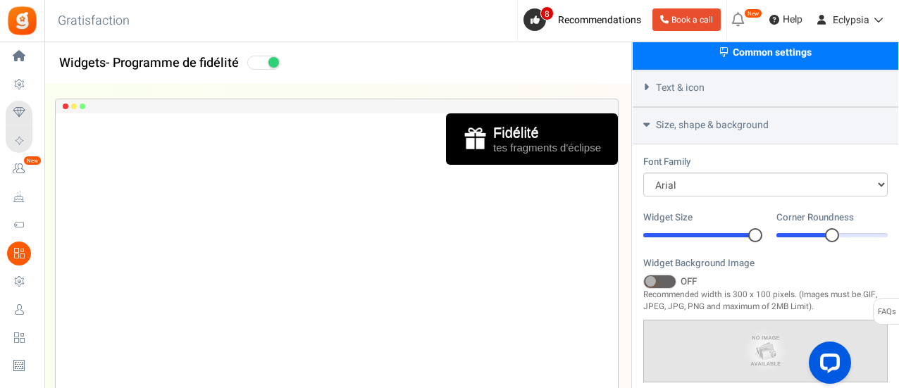
drag, startPoint x: 823, startPoint y: 215, endPoint x: 855, endPoint y: 266, distance: 60.2
click at [855, 266] on div "Widget Background Image * ON OFF Recommended width is 300 x 100 pixels. (Images…" at bounding box center [766, 342] width 245 height 170
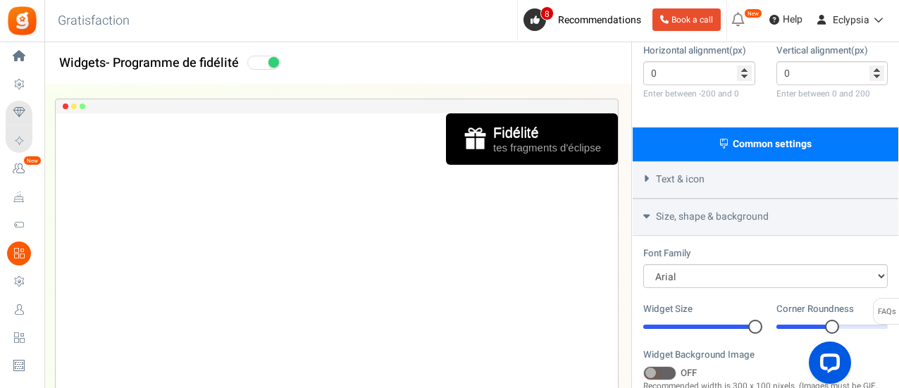
scroll to position [345, 0]
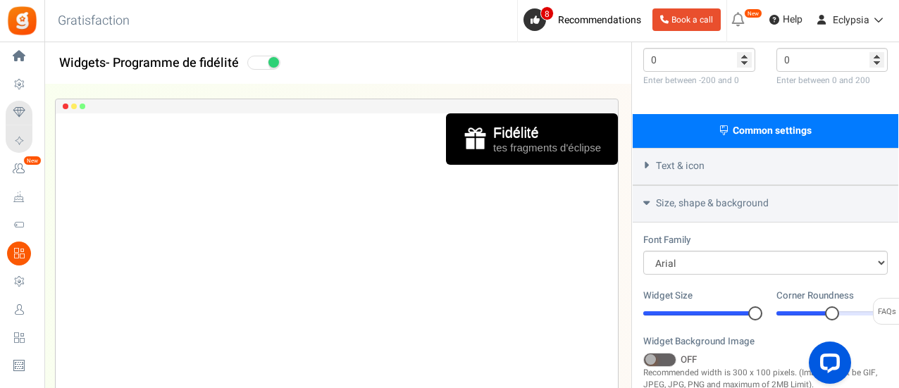
click at [697, 161] on span "Text & icon" at bounding box center [680, 166] width 49 height 14
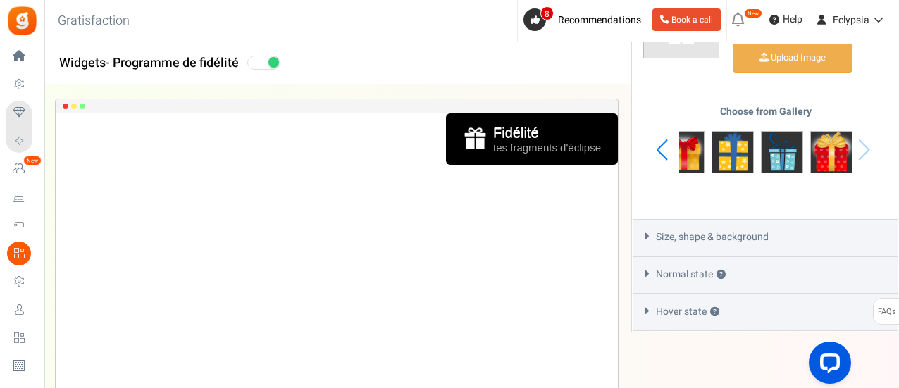
click at [697, 237] on span "Size, shape & background" at bounding box center [712, 237] width 113 height 14
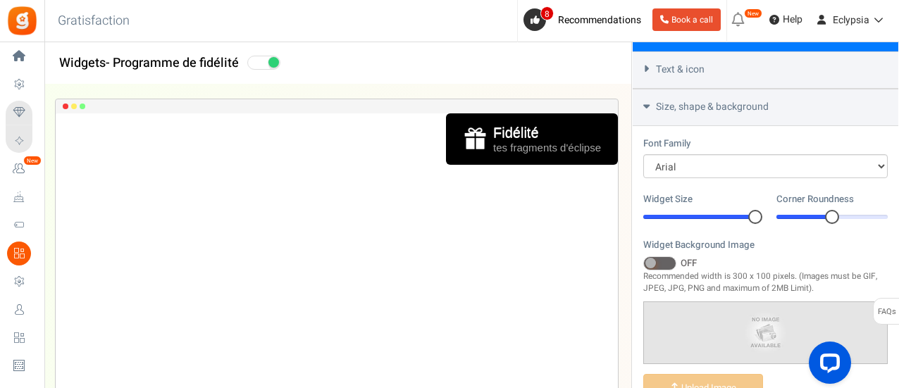
scroll to position [472, 0]
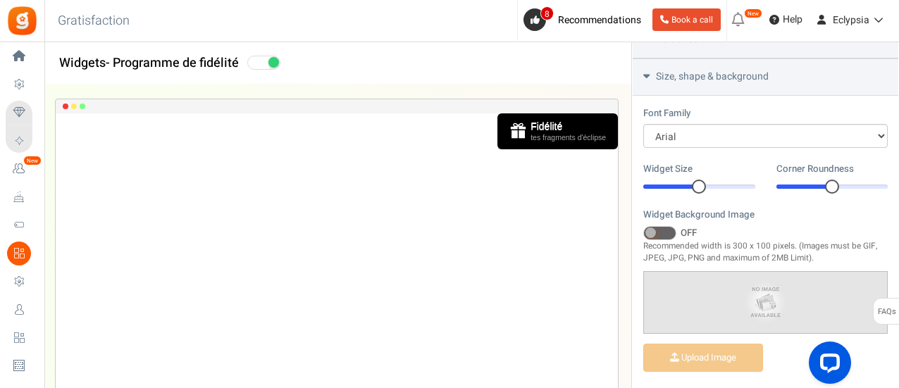
drag, startPoint x: 753, startPoint y: 183, endPoint x: 701, endPoint y: 177, distance: 51.8
click at [701, 180] on div at bounding box center [699, 187] width 14 height 14
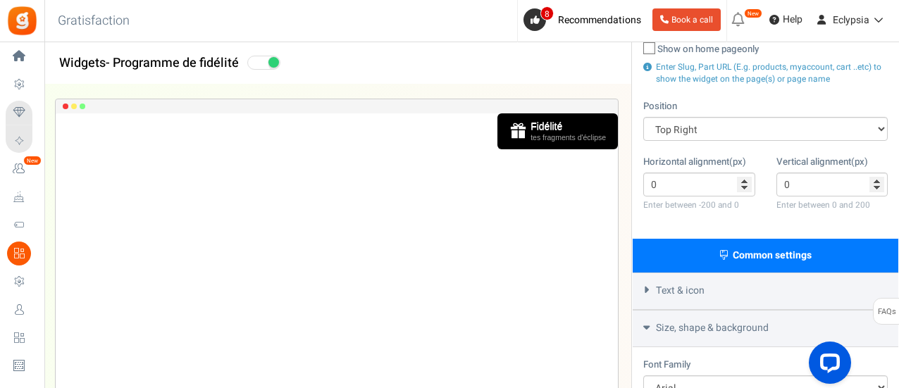
scroll to position [0, 0]
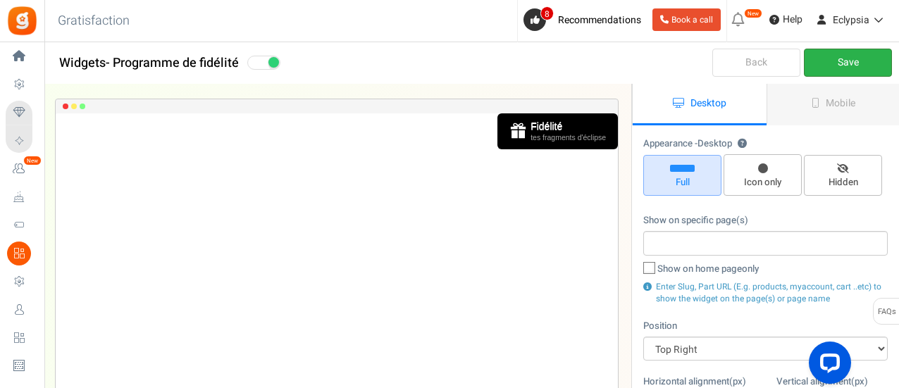
click at [861, 54] on link "Save" at bounding box center [848, 63] width 88 height 28
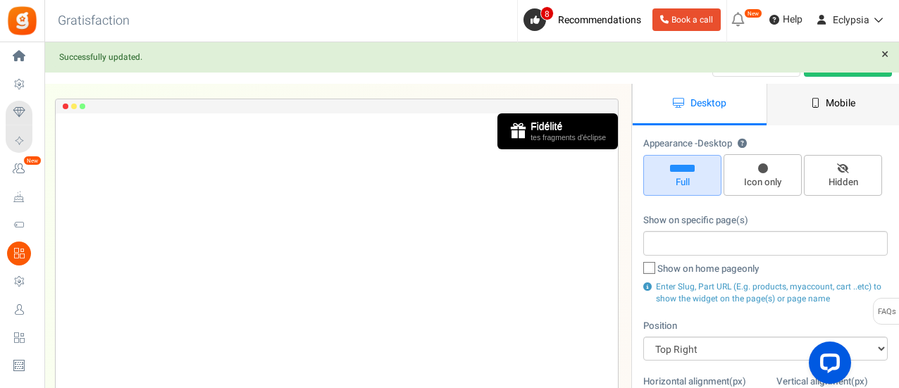
click at [806, 104] on link "Mobile" at bounding box center [834, 105] width 134 height 42
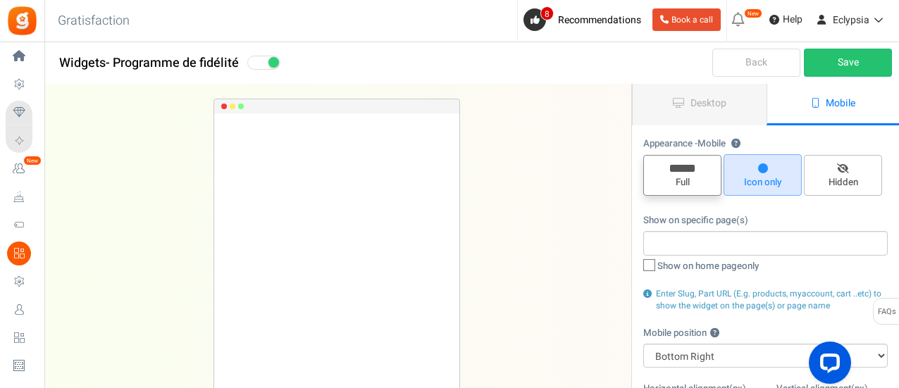
click at [670, 178] on span "Full" at bounding box center [683, 182] width 66 height 13
click at [683, 167] on input "Full" at bounding box center [687, 162] width 9 height 9
radio input "true"
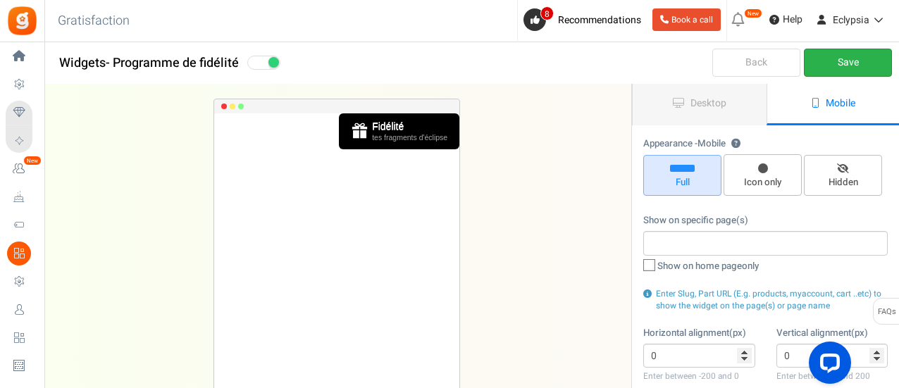
click at [844, 57] on link "Save" at bounding box center [848, 63] width 88 height 28
click at [729, 109] on link "Desktop" at bounding box center [700, 105] width 134 height 42
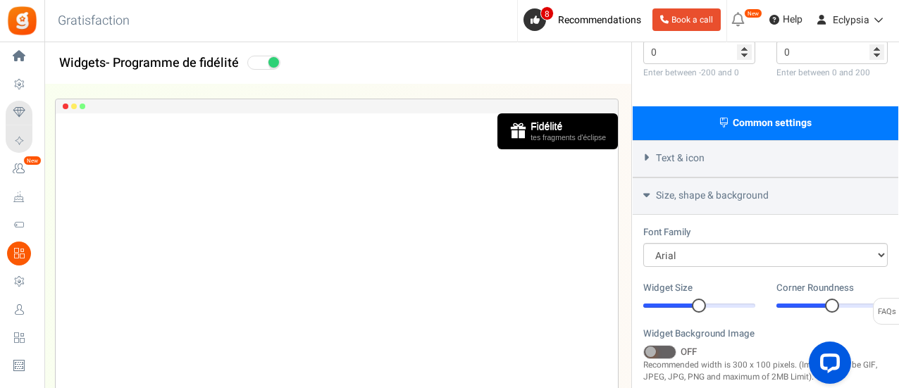
scroll to position [423, 0]
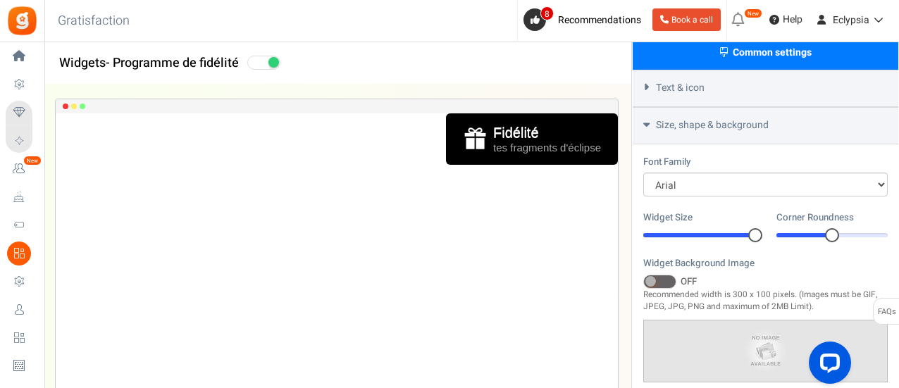
drag, startPoint x: 701, startPoint y: 226, endPoint x: 756, endPoint y: 226, distance: 55.0
click at [756, 228] on div at bounding box center [756, 235] width 14 height 14
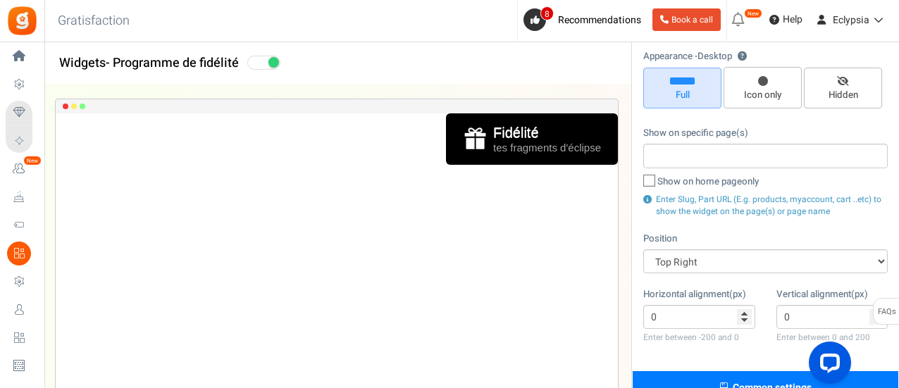
scroll to position [0, 0]
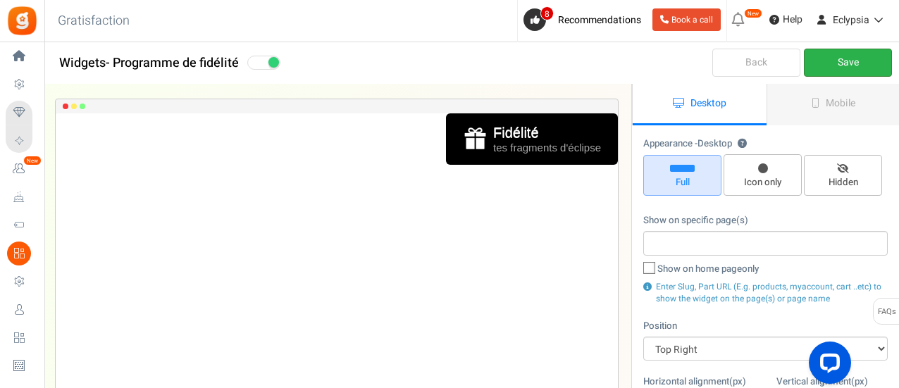
click at [812, 59] on link "Save" at bounding box center [848, 63] width 88 height 28
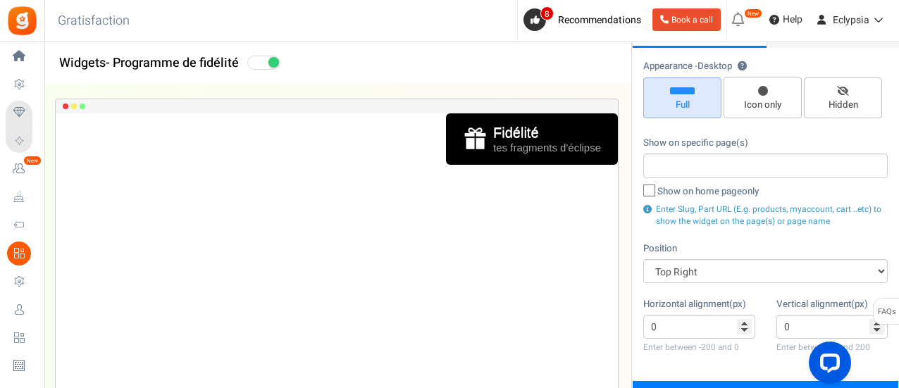
scroll to position [141, 0]
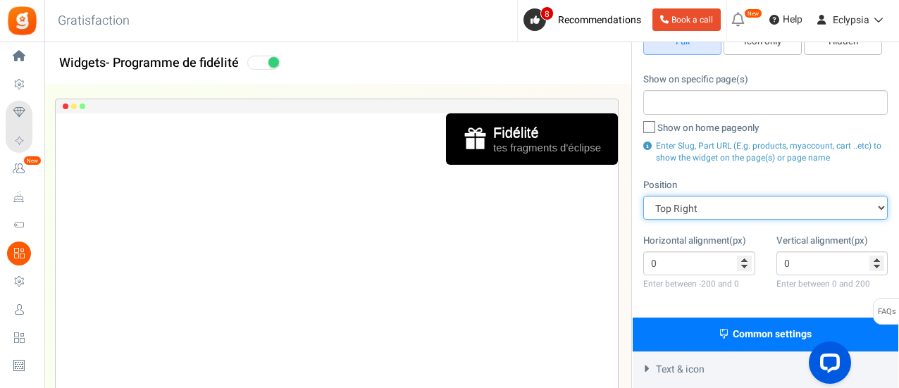
click at [668, 202] on select "Mid Right Mid Left Top Bar Top Left Top Right Top Center Bottom Bar Bottom Left…" at bounding box center [766, 208] width 245 height 24
select select "top-left-corner"
click at [644, 196] on select "Mid Right Mid Left Top Bar Top Left Top Right Top Center Bottom Bar Bottom Left…" at bounding box center [766, 208] width 245 height 24
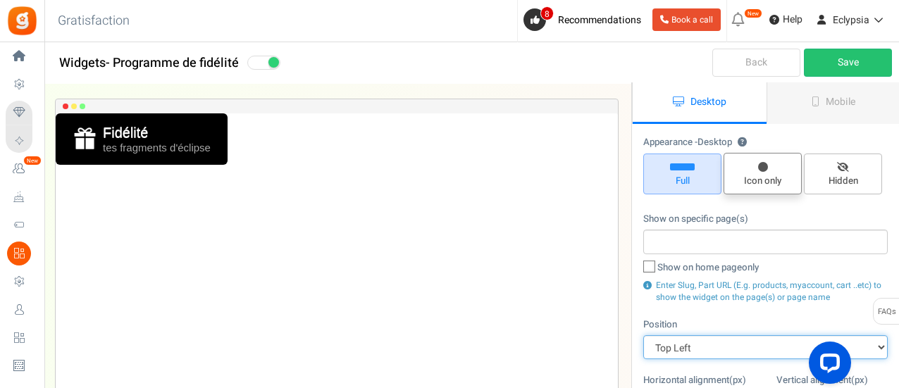
scroll to position [0, 0]
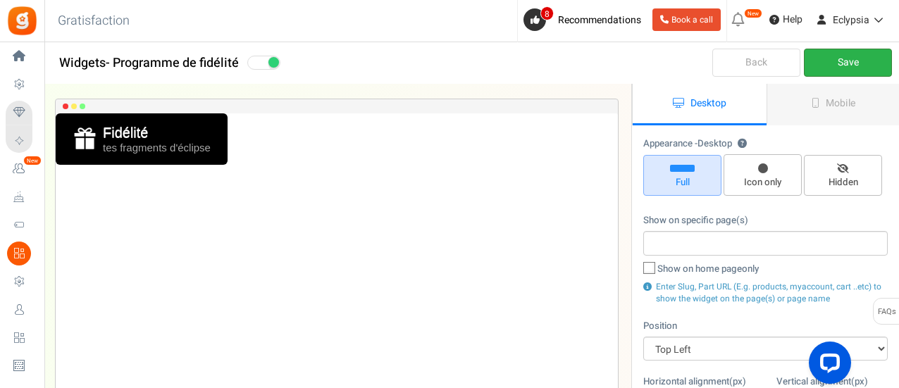
click at [819, 65] on link "Save" at bounding box center [848, 63] width 88 height 28
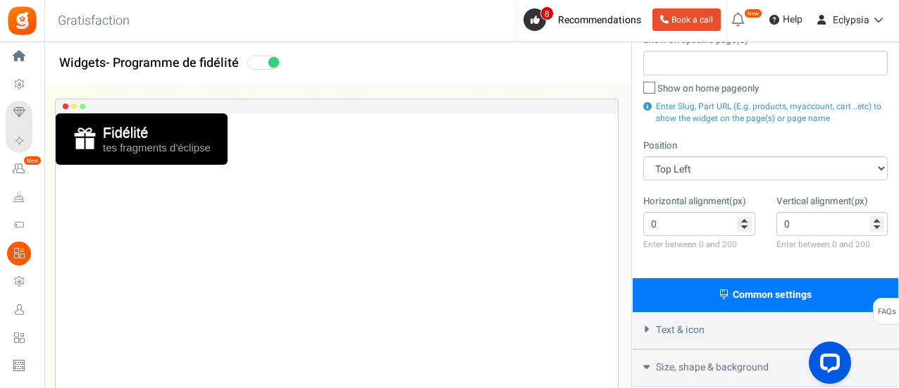
scroll to position [282, 0]
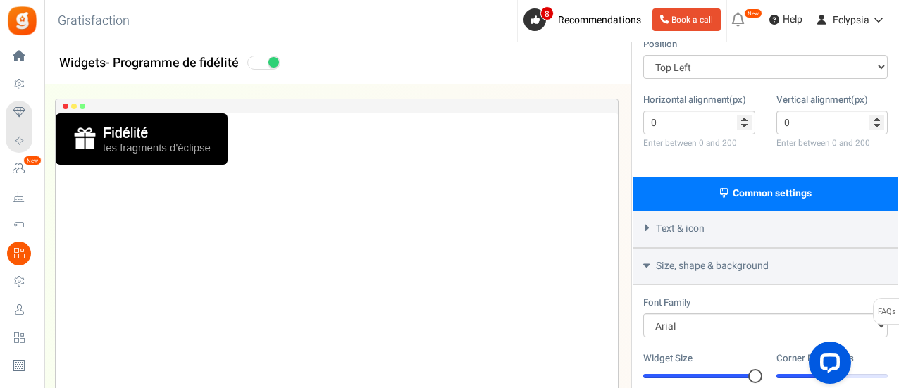
click at [685, 222] on span "Text & icon" at bounding box center [680, 229] width 49 height 14
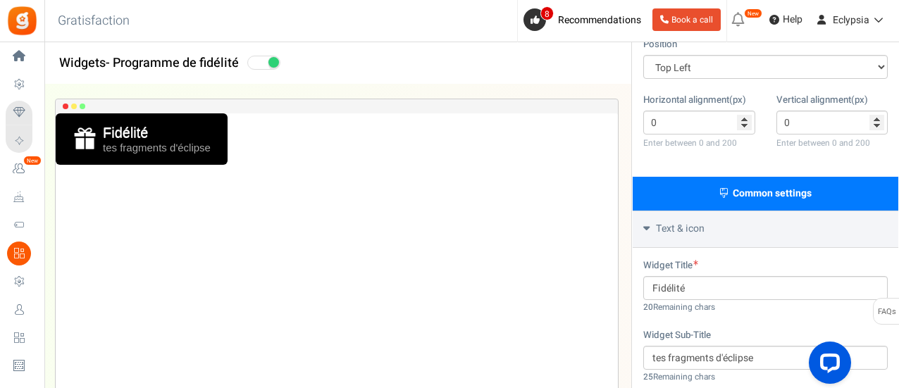
scroll to position [352, 0]
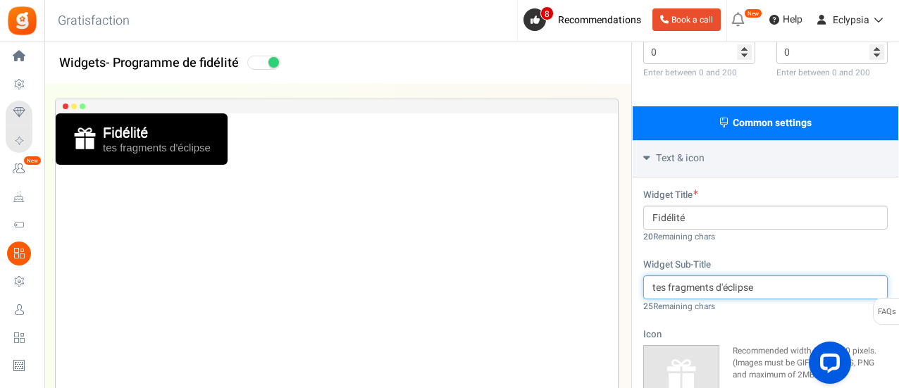
drag, startPoint x: 668, startPoint y: 280, endPoint x: 588, endPoint y: 286, distance: 80.6
click at [588, 286] on div "Widgets - Programme de fidélité Desktop Mobile Back Save Please enter a widget …" at bounding box center [471, 203] width 855 height 945
type input "fragments d'éclipse"
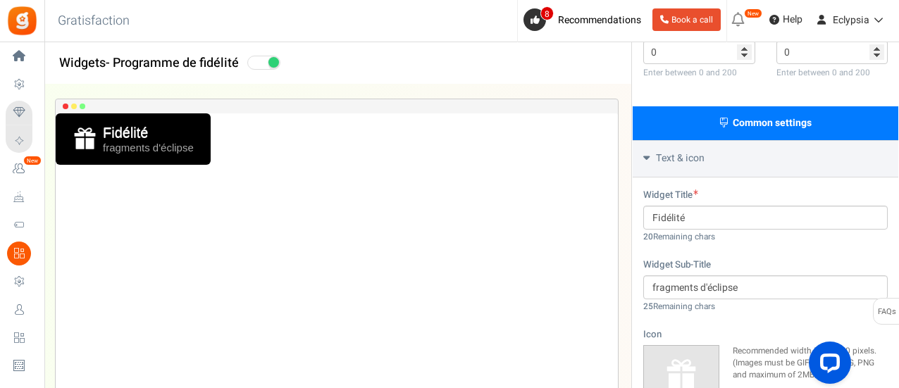
click at [750, 249] on div "Widget Title Fidélité 20 Remaining chars Widget Sub-Title fragments d'éclipse 2…" at bounding box center [766, 371] width 266 height 386
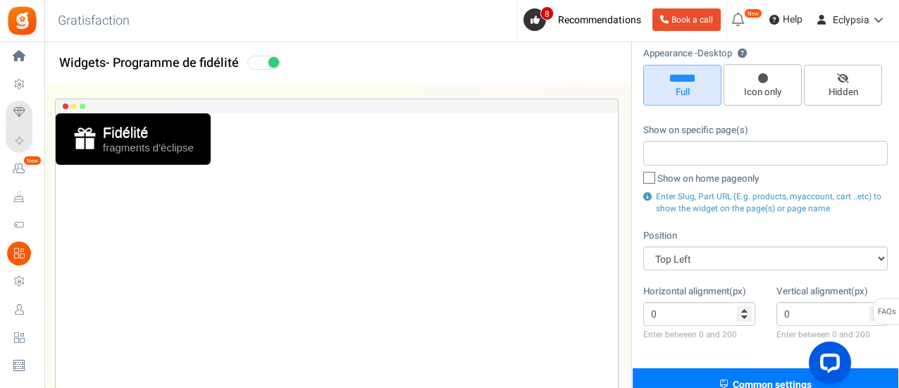
scroll to position [0, 0]
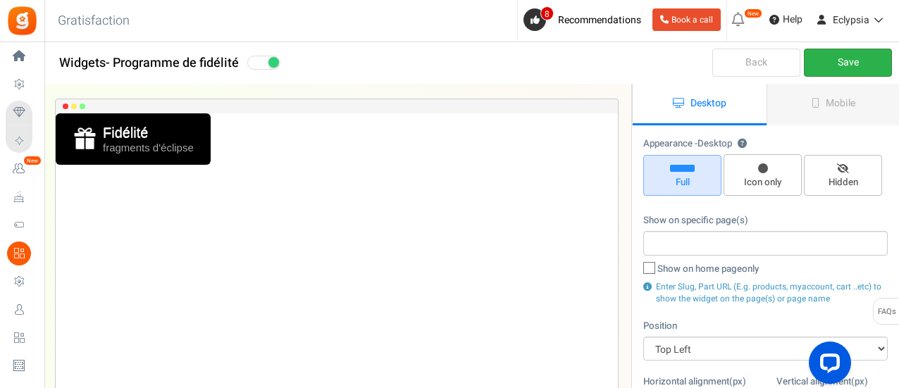
click at [827, 64] on link "Save" at bounding box center [848, 63] width 88 height 28
click at [830, 100] on span "Mobile" at bounding box center [841, 103] width 30 height 15
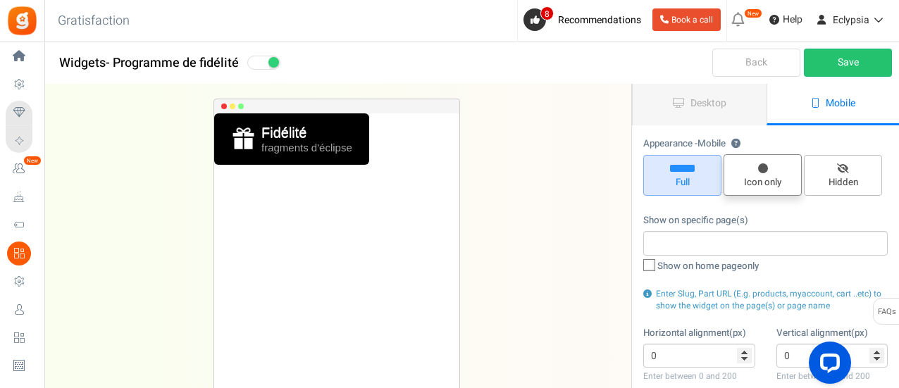
click at [780, 171] on span "Icon only" at bounding box center [763, 175] width 78 height 42
click at [773, 166] on input "Icon only" at bounding box center [767, 161] width 9 height 9
radio input "true"
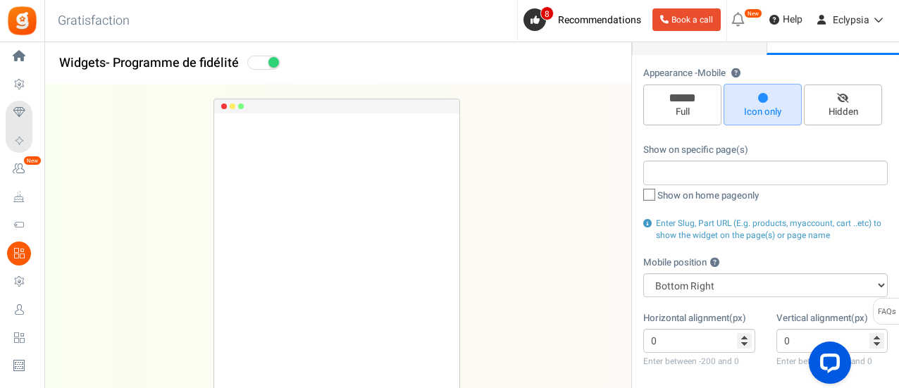
scroll to position [141, 0]
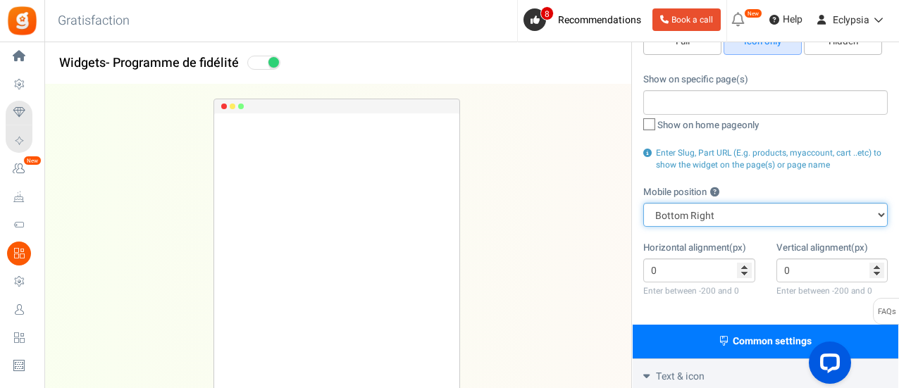
click at [739, 214] on select "Top Right Top Left Top Center Bottom Right Bottom Left Bottom Center" at bounding box center [766, 215] width 245 height 24
click at [644, 203] on select "Top Right Top Left Top Center Bottom Right Bottom Left Bottom Center" at bounding box center [766, 215] width 245 height 24
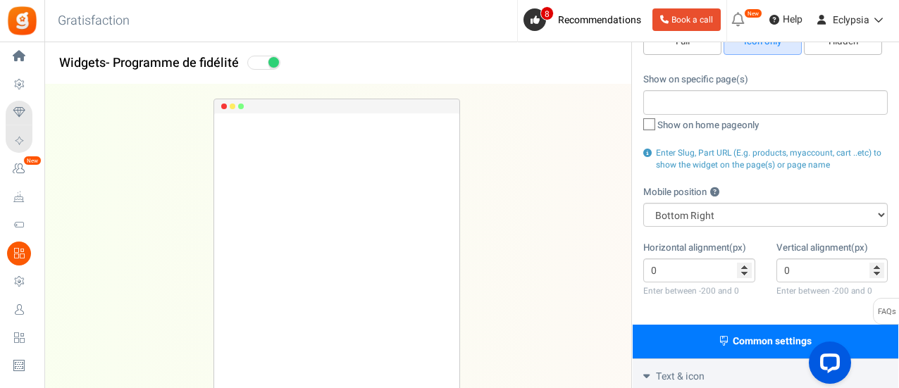
click at [717, 238] on div "Appearance - Mobile ? Full Icon only Hidden Show on specific page(s) Show on ho…" at bounding box center [766, 155] width 266 height 340
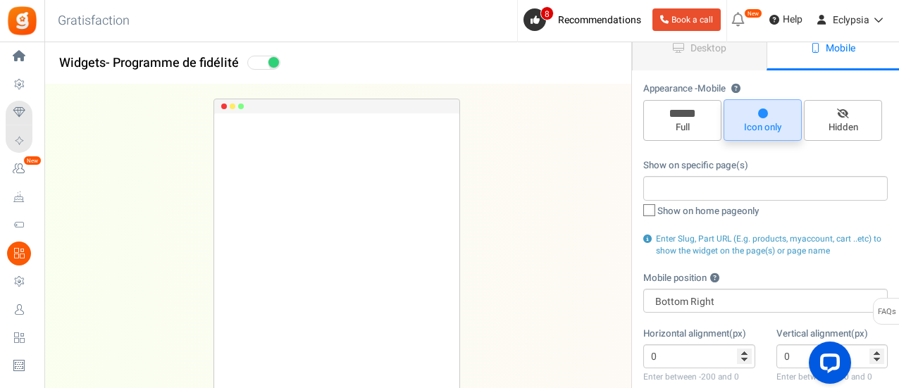
scroll to position [0, 0]
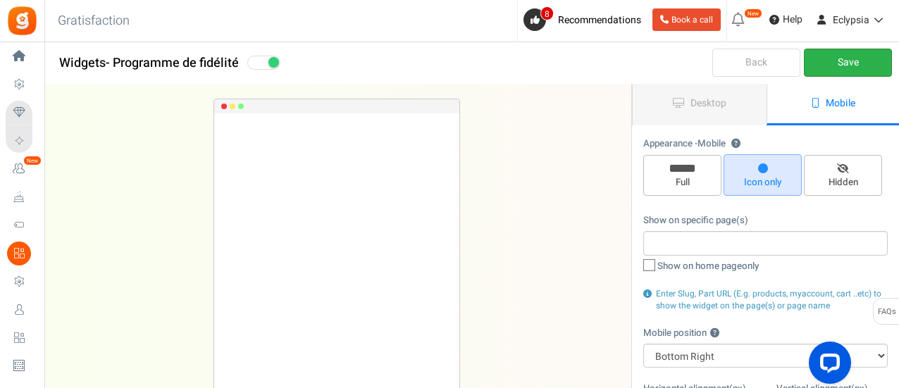
click at [835, 63] on link "Save" at bounding box center [848, 63] width 88 height 28
click at [711, 146] on span "Mobile" at bounding box center [712, 144] width 28 height 14
click at [732, 146] on button "?" at bounding box center [736, 144] width 9 height 9
drag, startPoint x: 737, startPoint y: 145, endPoint x: 714, endPoint y: 214, distance: 72.2
click at [715, 212] on div "Appearance - Mobile ? Full Icon only Hidden Show on specific page(s) Show on ho…" at bounding box center [766, 296] width 266 height 340
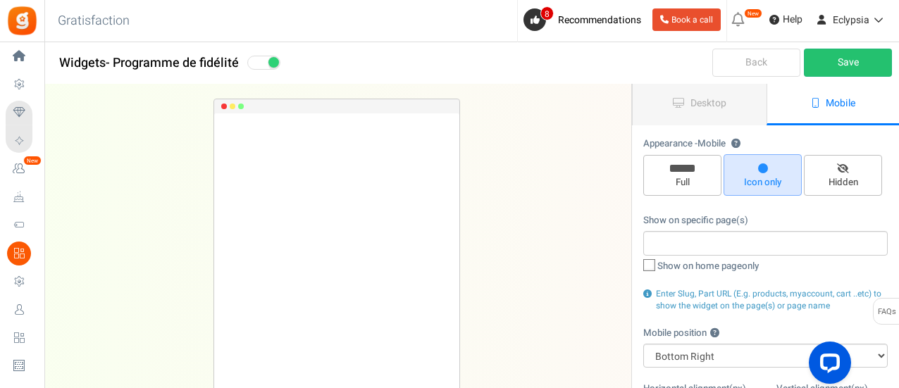
click at [709, 226] on div "Show on specific page(s) Show on home page only Enter Slug, Part URL (E.g. prod…" at bounding box center [766, 263] width 245 height 99
click at [655, 263] on label "Show on home page only" at bounding box center [766, 267] width 245 height 14
click at [639, 263] on input "Show on home page only" at bounding box center [633, 267] width 9 height 9
click at [684, 266] on span "Show on home page only" at bounding box center [708, 266] width 101 height 13
click at [639, 266] on input "Show on home page only" at bounding box center [633, 267] width 9 height 9
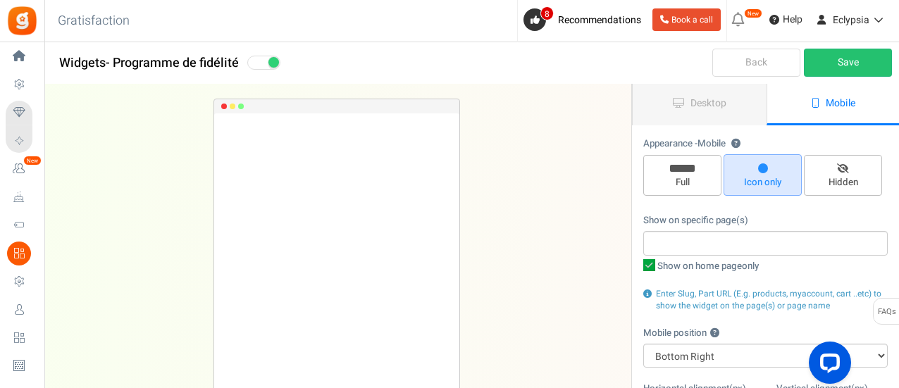
checkbox input "false"
click at [699, 185] on span "Full" at bounding box center [683, 182] width 66 height 13
click at [692, 167] on input "Full" at bounding box center [687, 162] width 9 height 9
radio input "true"
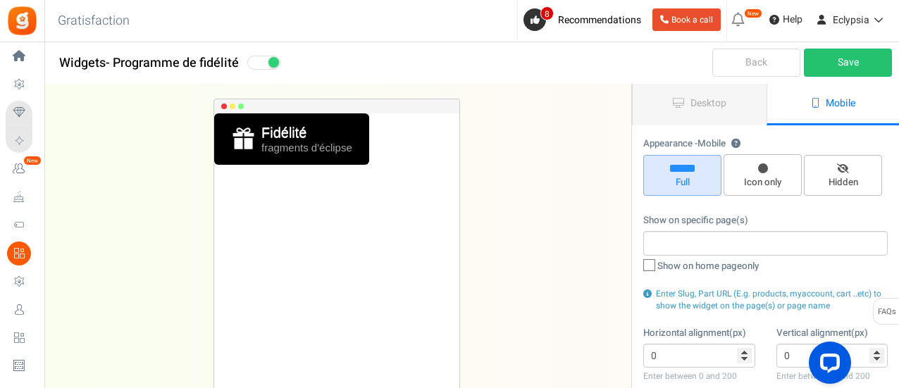
click at [804, 104] on link "Mobile" at bounding box center [834, 105] width 134 height 42
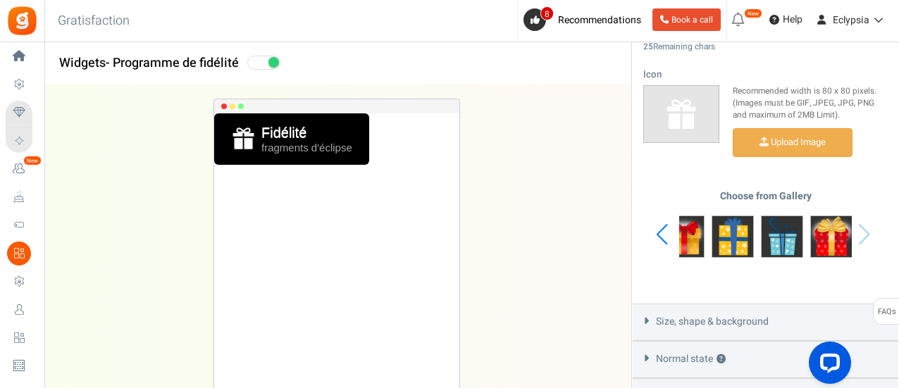
scroll to position [658, 0]
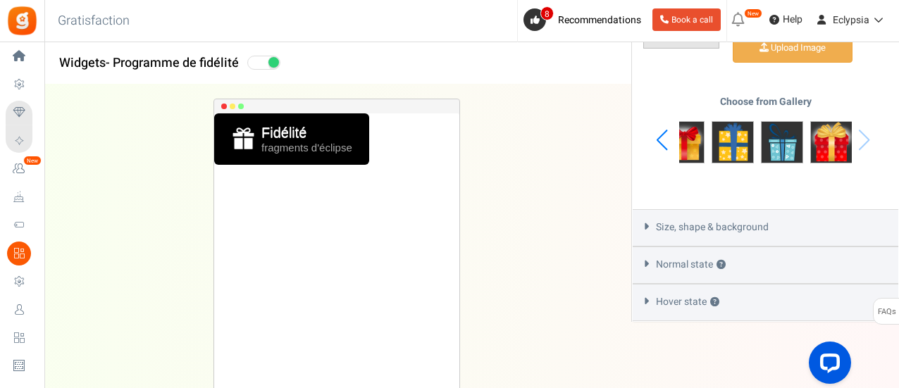
click at [737, 222] on span "Size, shape & background" at bounding box center [712, 228] width 113 height 14
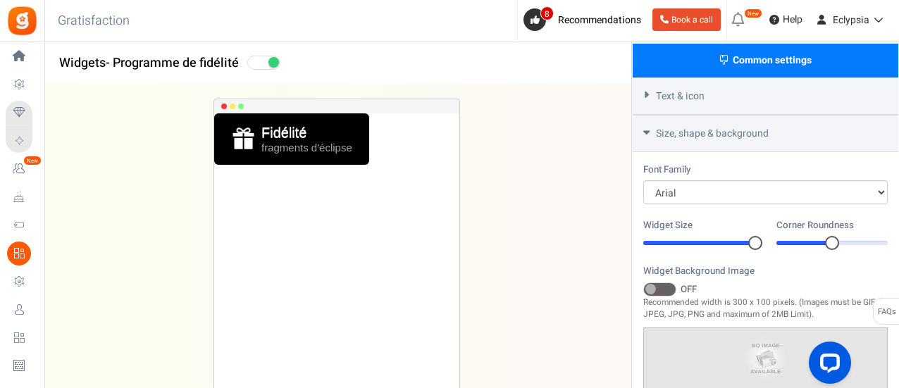
scroll to position [296, 0]
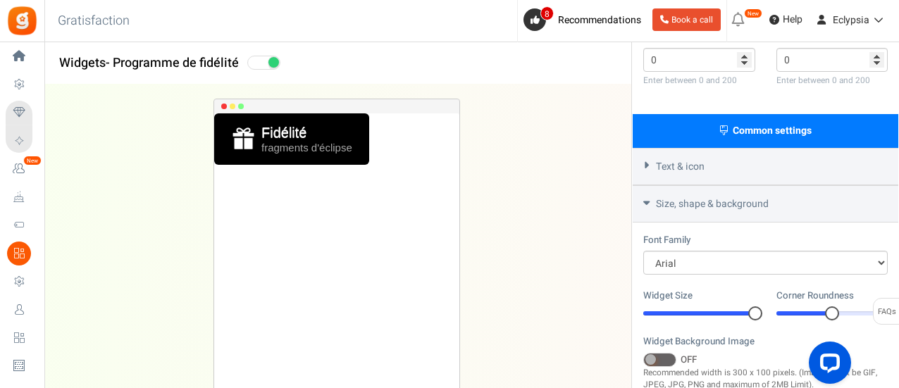
click at [717, 161] on div "Text & icon" at bounding box center [766, 166] width 266 height 37
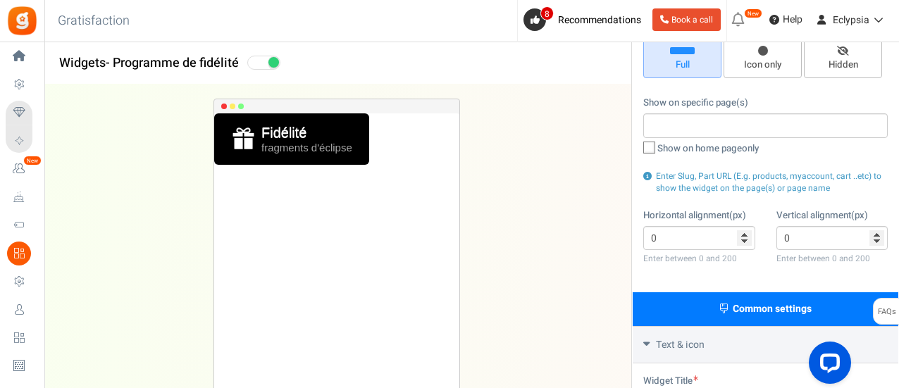
scroll to position [0, 0]
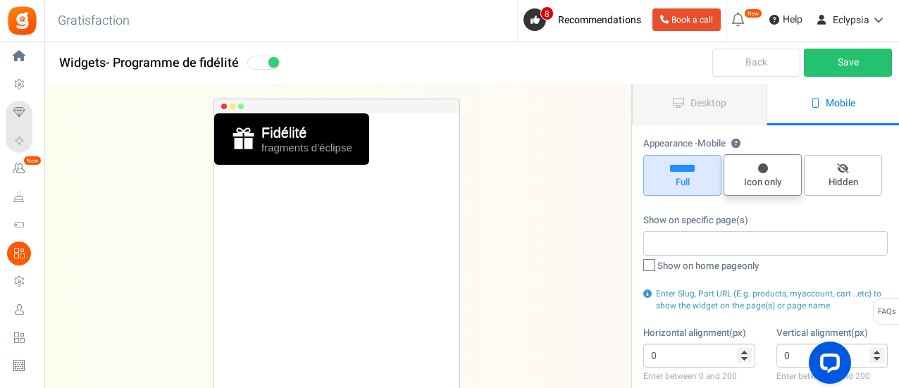
click at [757, 171] on span "Icon only" at bounding box center [763, 175] width 78 height 42
click at [763, 166] on input "Icon only" at bounding box center [767, 161] width 9 height 9
radio input "true"
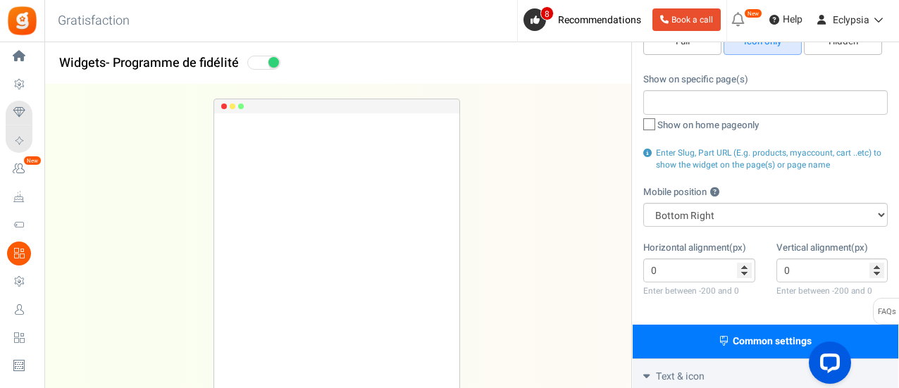
scroll to position [70, 0]
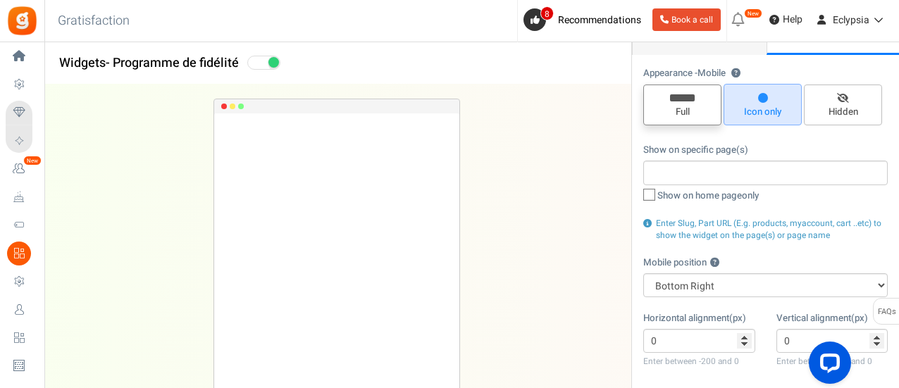
click at [703, 111] on span "Full" at bounding box center [683, 112] width 66 height 13
click at [692, 97] on input "Full" at bounding box center [687, 91] width 9 height 9
radio input "true"
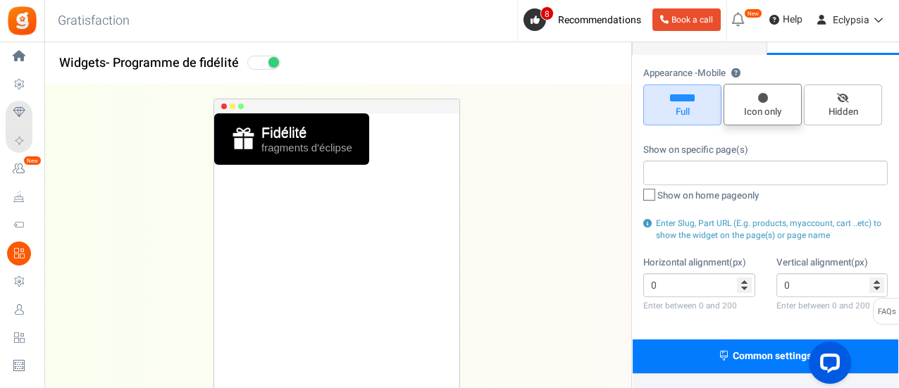
click at [754, 110] on span "Icon only" at bounding box center [763, 112] width 66 height 13
click at [763, 96] on input "Icon only" at bounding box center [767, 91] width 9 height 9
radio input "true"
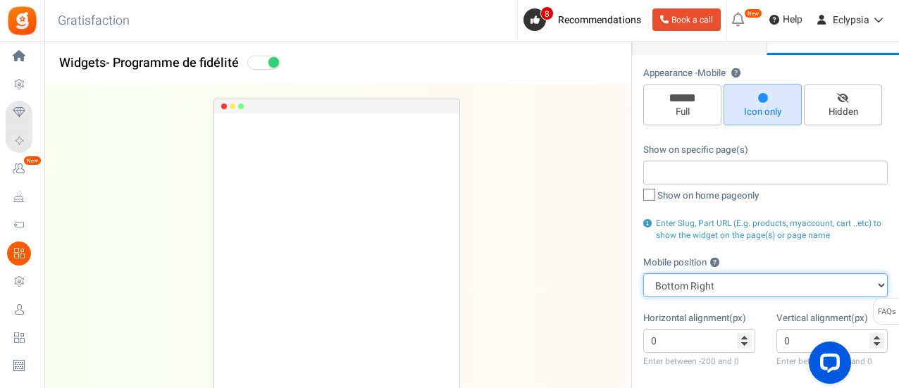
click at [733, 277] on select "Top Right Top Left Top Center Bottom Right Bottom Left Bottom Center" at bounding box center [766, 285] width 245 height 24
select select "top-right"
click at [644, 273] on select "Top Right Top Left Top Center Bottom Right Bottom Left Bottom Center" at bounding box center [766, 285] width 245 height 24
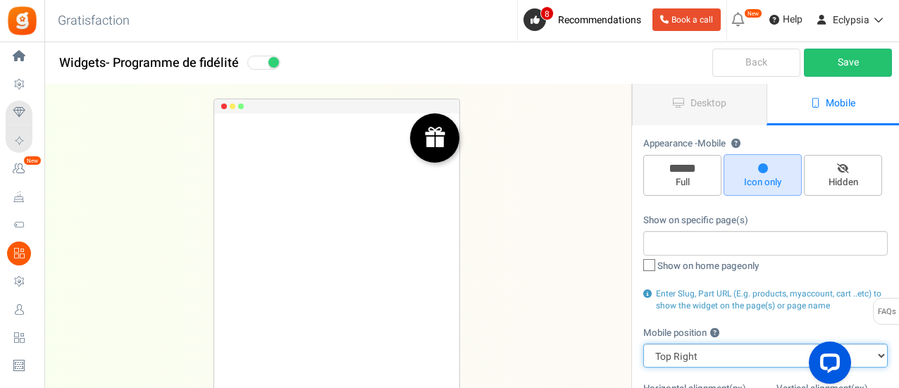
scroll to position [0, 0]
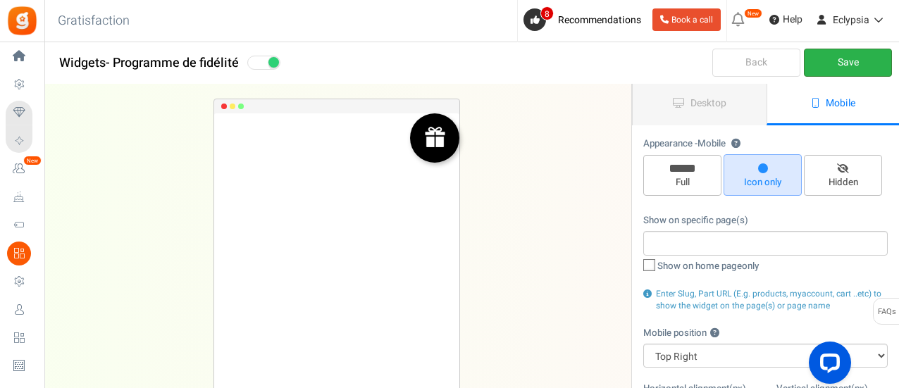
click at [836, 64] on link "Save" at bounding box center [848, 63] width 88 height 28
